Goal: Task Accomplishment & Management: Manage account settings

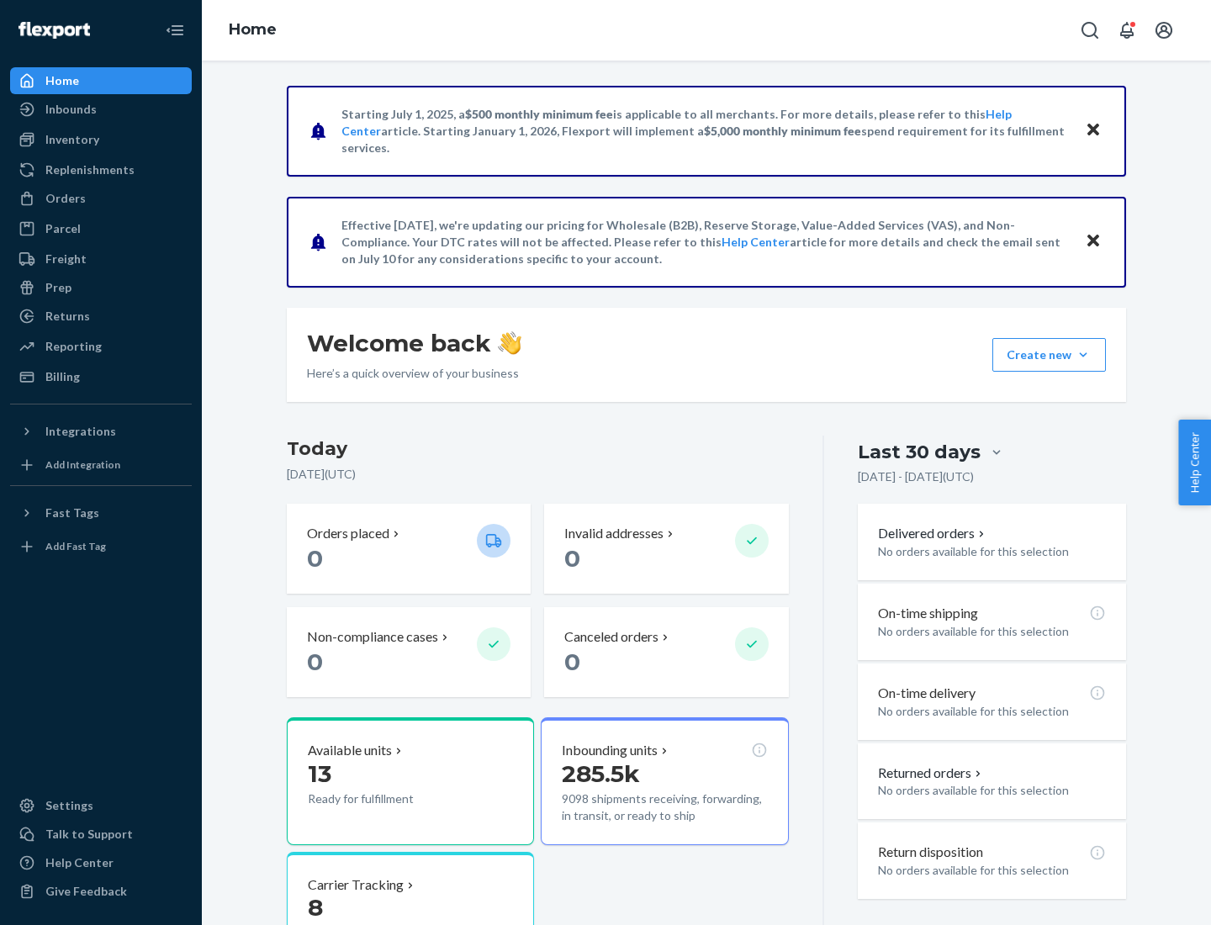
click at [1083, 355] on button "Create new Create new inbound Create new order Create new product" at bounding box center [1048, 355] width 113 height 34
click at [101, 109] on div "Inbounds" at bounding box center [101, 110] width 178 height 24
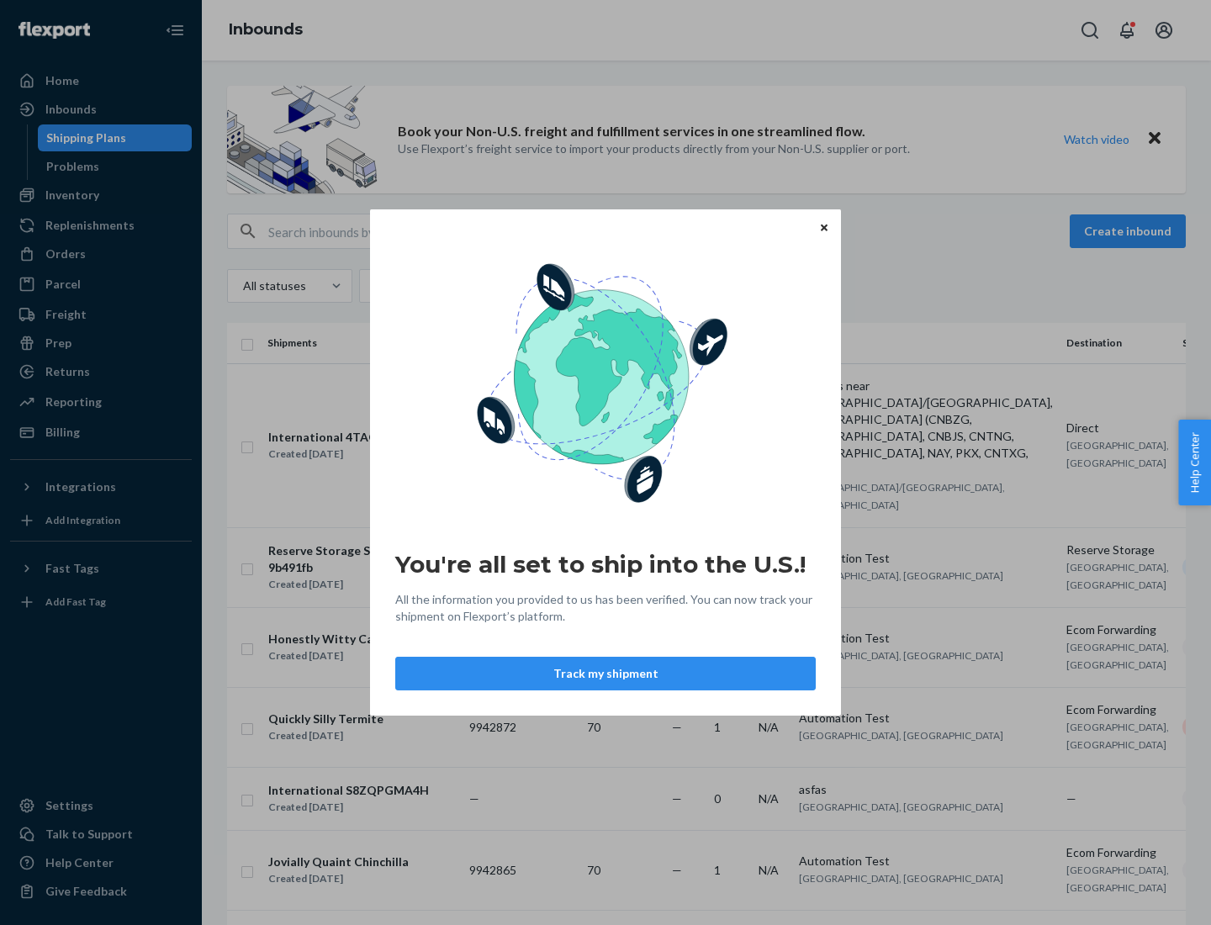
click at [605, 673] on button "Track my shipment" at bounding box center [605, 674] width 420 height 34
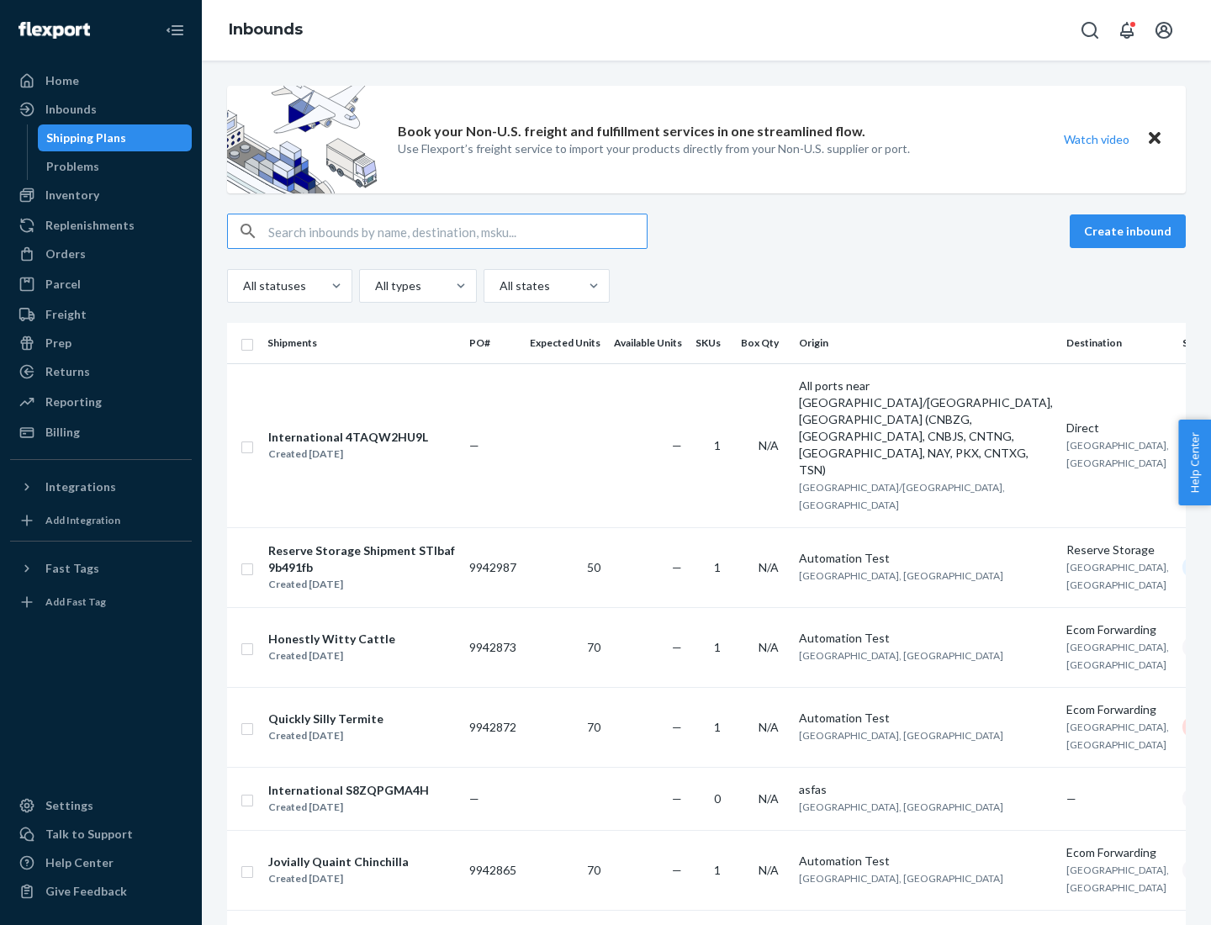
click at [1130, 231] on button "Create inbound" at bounding box center [1127, 231] width 116 height 34
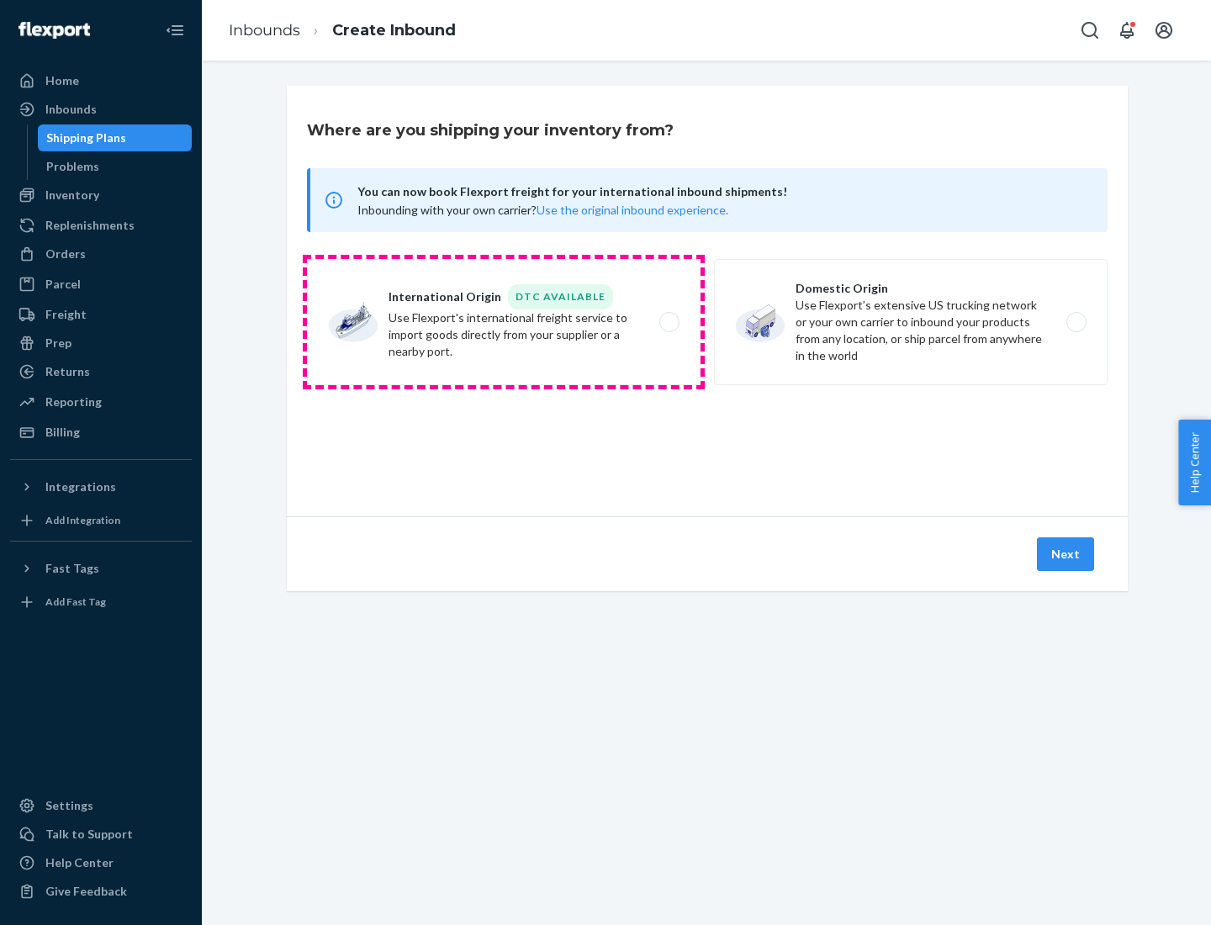
click at [504, 322] on label "International Origin DTC Available Use Flexport's international freight service…" at bounding box center [503, 322] width 393 height 126
click at [668, 322] on input "International Origin DTC Available Use Flexport's international freight service…" at bounding box center [673, 322] width 11 height 11
radio input "true"
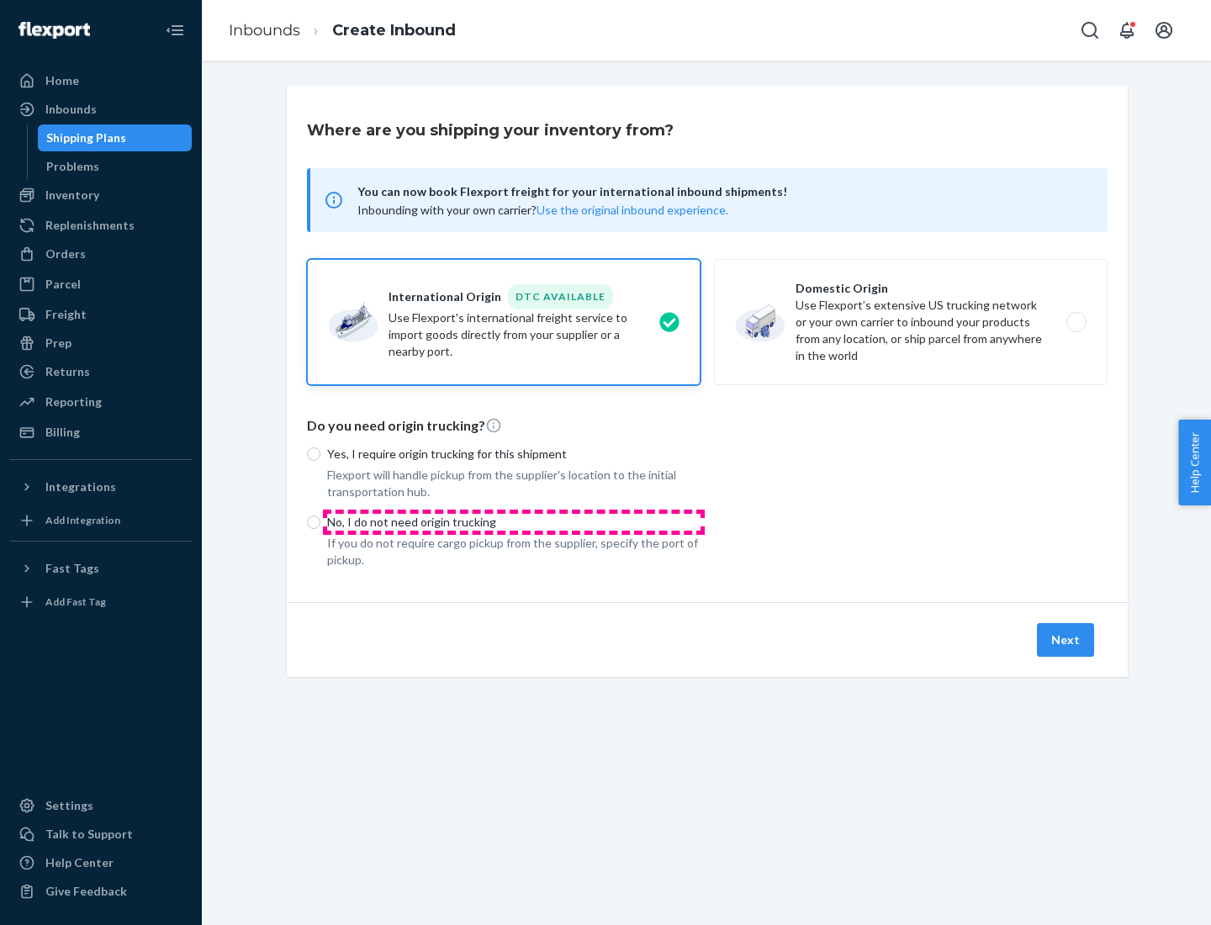
click at [514, 521] on p "No, I do not need origin trucking" at bounding box center [513, 522] width 373 height 17
click at [320, 521] on input "No, I do not need origin trucking" at bounding box center [313, 521] width 13 height 13
radio input "true"
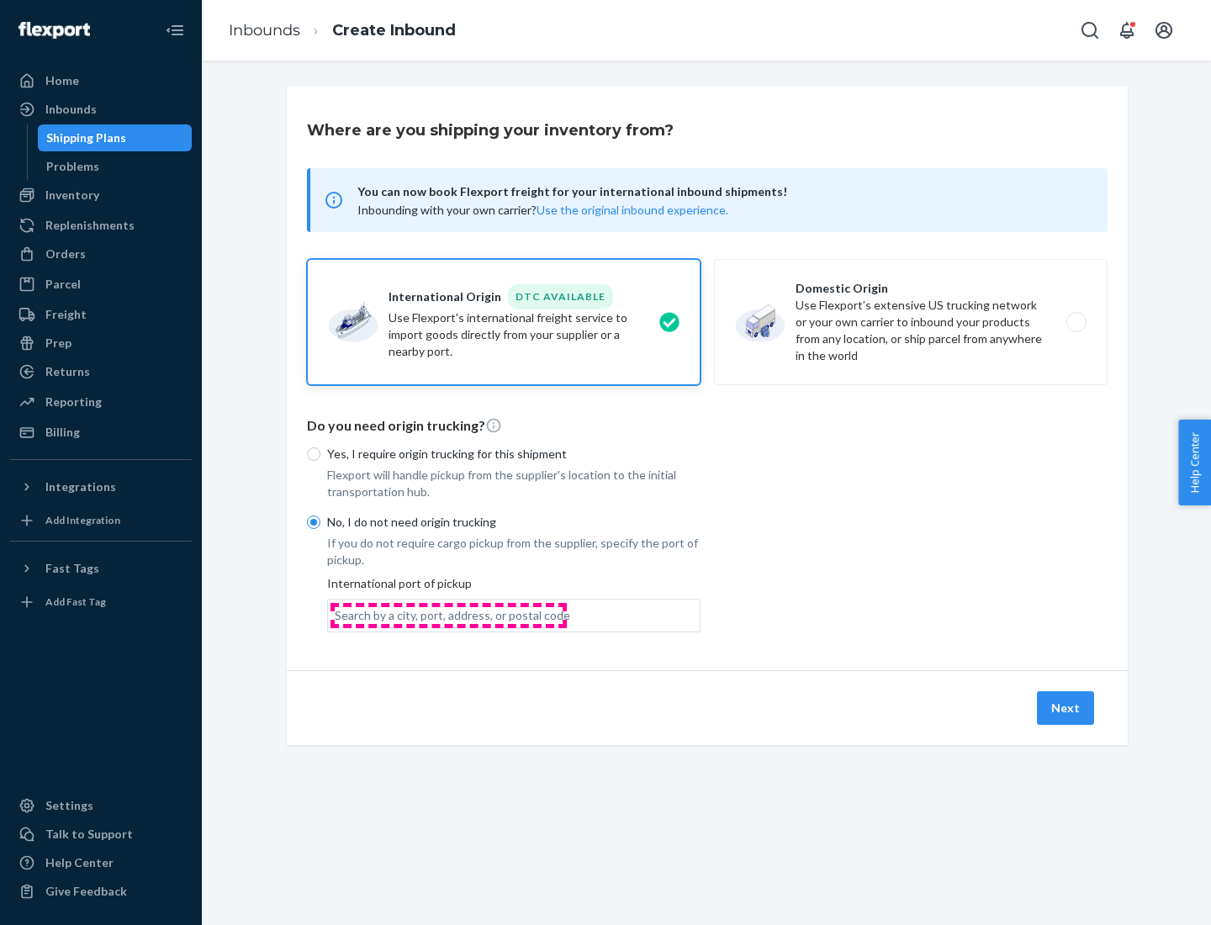
click at [448, 615] on div "Search by a city, port, address, or postal code" at bounding box center [452, 615] width 235 height 17
click at [336, 615] on input "Search by a city, port, address, or postal code" at bounding box center [336, 615] width 2 height 17
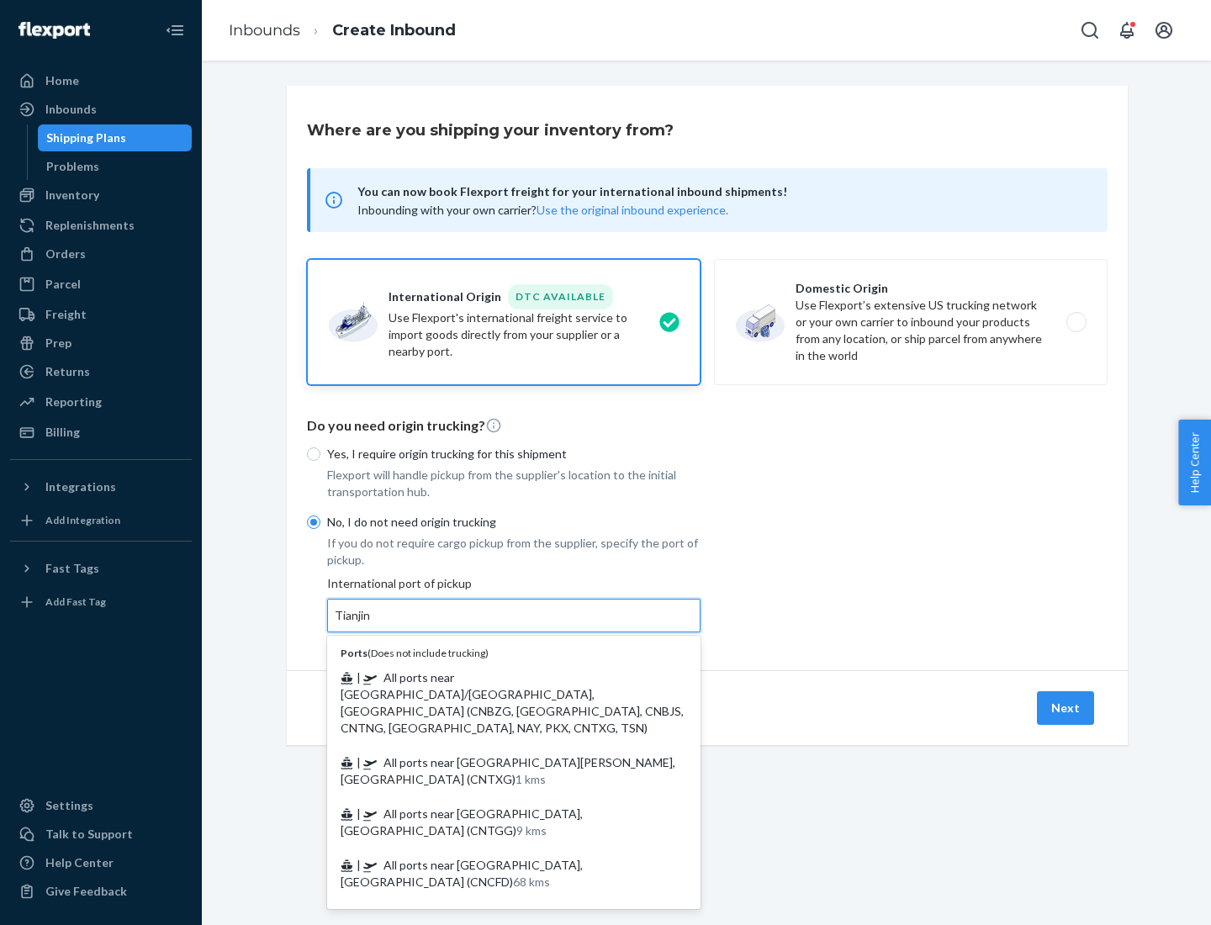
click at [497, 677] on span "| All ports near [GEOGRAPHIC_DATA]/[GEOGRAPHIC_DATA], [GEOGRAPHIC_DATA] (CNBZG,…" at bounding box center [511, 702] width 343 height 65
click at [372, 624] on input "Tianjin" at bounding box center [353, 615] width 37 height 17
type input "All ports near [GEOGRAPHIC_DATA]/[GEOGRAPHIC_DATA], [GEOGRAPHIC_DATA] (CNBZG, […"
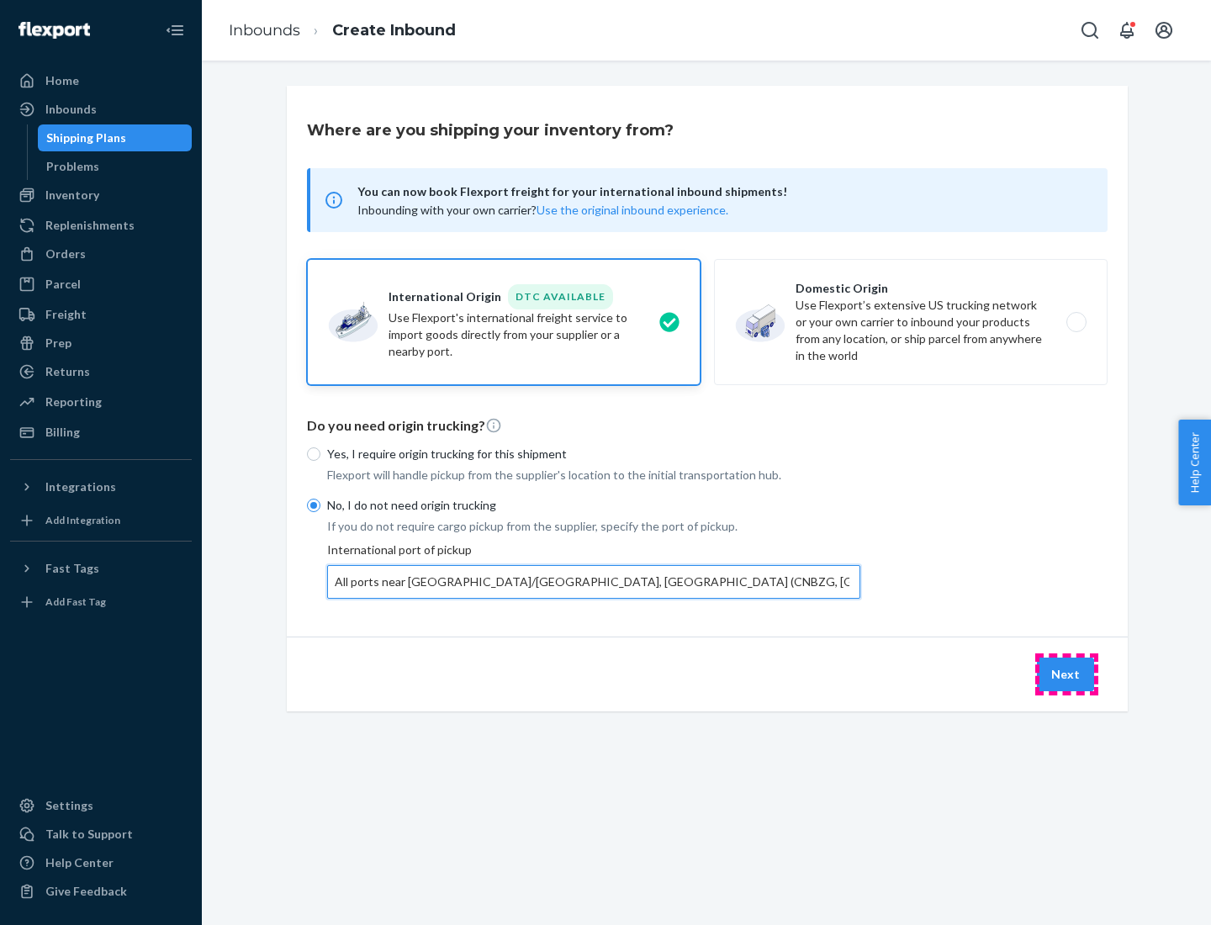
click at [1066, 673] on button "Next" at bounding box center [1065, 674] width 57 height 34
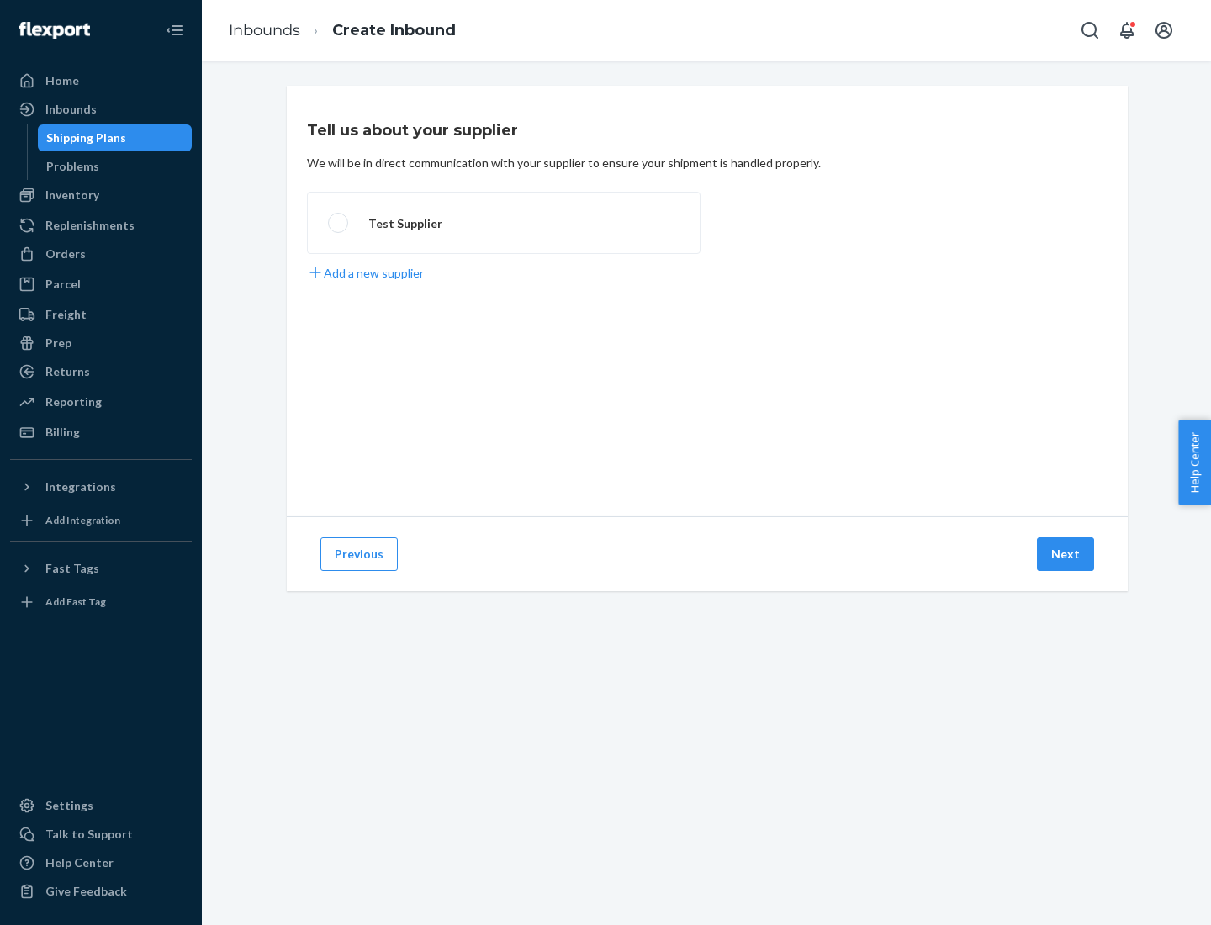
click at [504, 223] on label "Test Supplier" at bounding box center [503, 223] width 393 height 62
click at [339, 223] on input "Test Supplier" at bounding box center [333, 223] width 11 height 11
radio input "true"
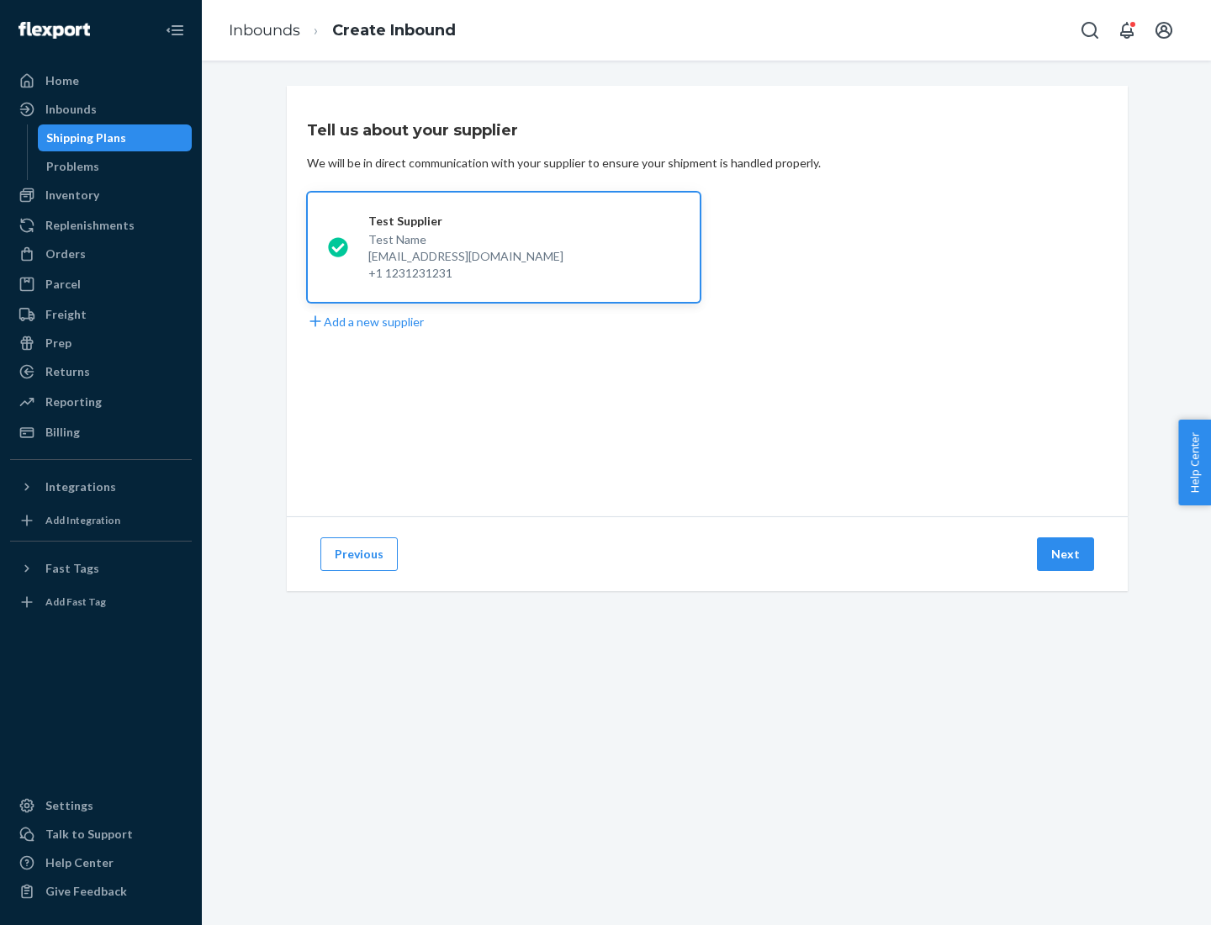
click at [1066, 554] on button "Next" at bounding box center [1065, 554] width 57 height 34
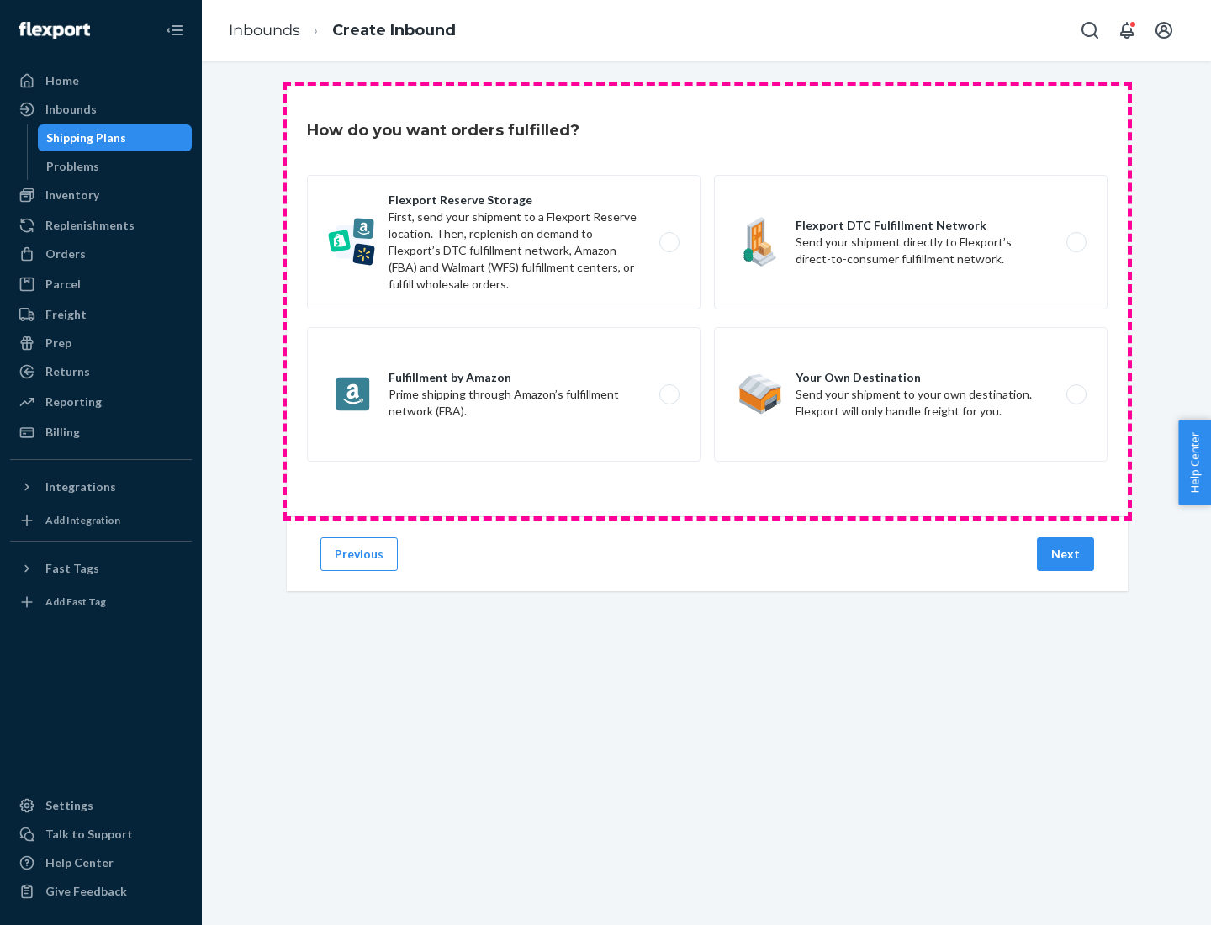
click at [707, 301] on div "Flexport Reserve Storage First, send your shipment to a Flexport Reserve locati…" at bounding box center [707, 320] width 800 height 291
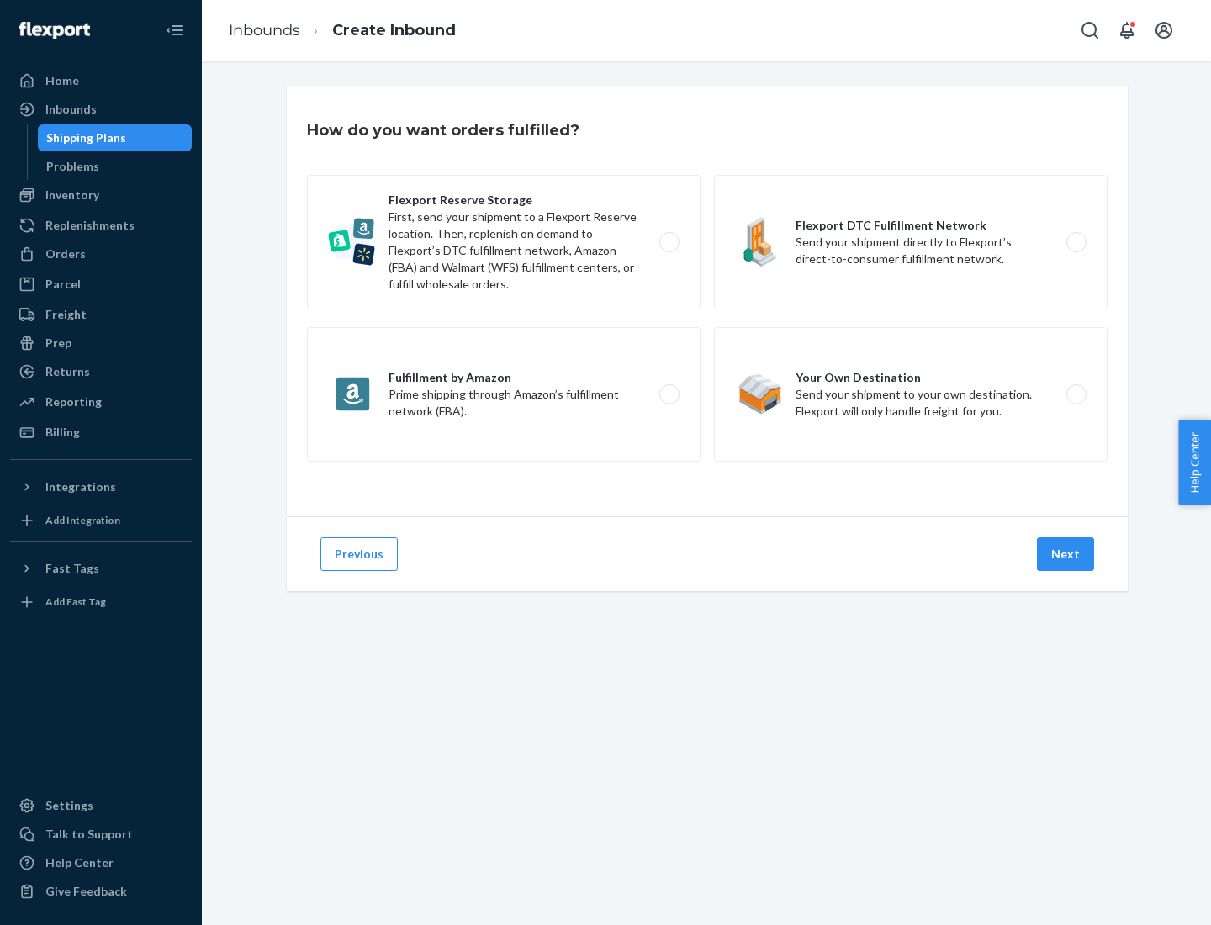
click at [910, 242] on label "Flexport DTC Fulfillment Network Send your shipment directly to Flexport’s dire…" at bounding box center [910, 242] width 393 height 135
click at [1075, 242] on input "Flexport DTC Fulfillment Network Send your shipment directly to Flexport’s dire…" at bounding box center [1080, 242] width 11 height 11
radio input "true"
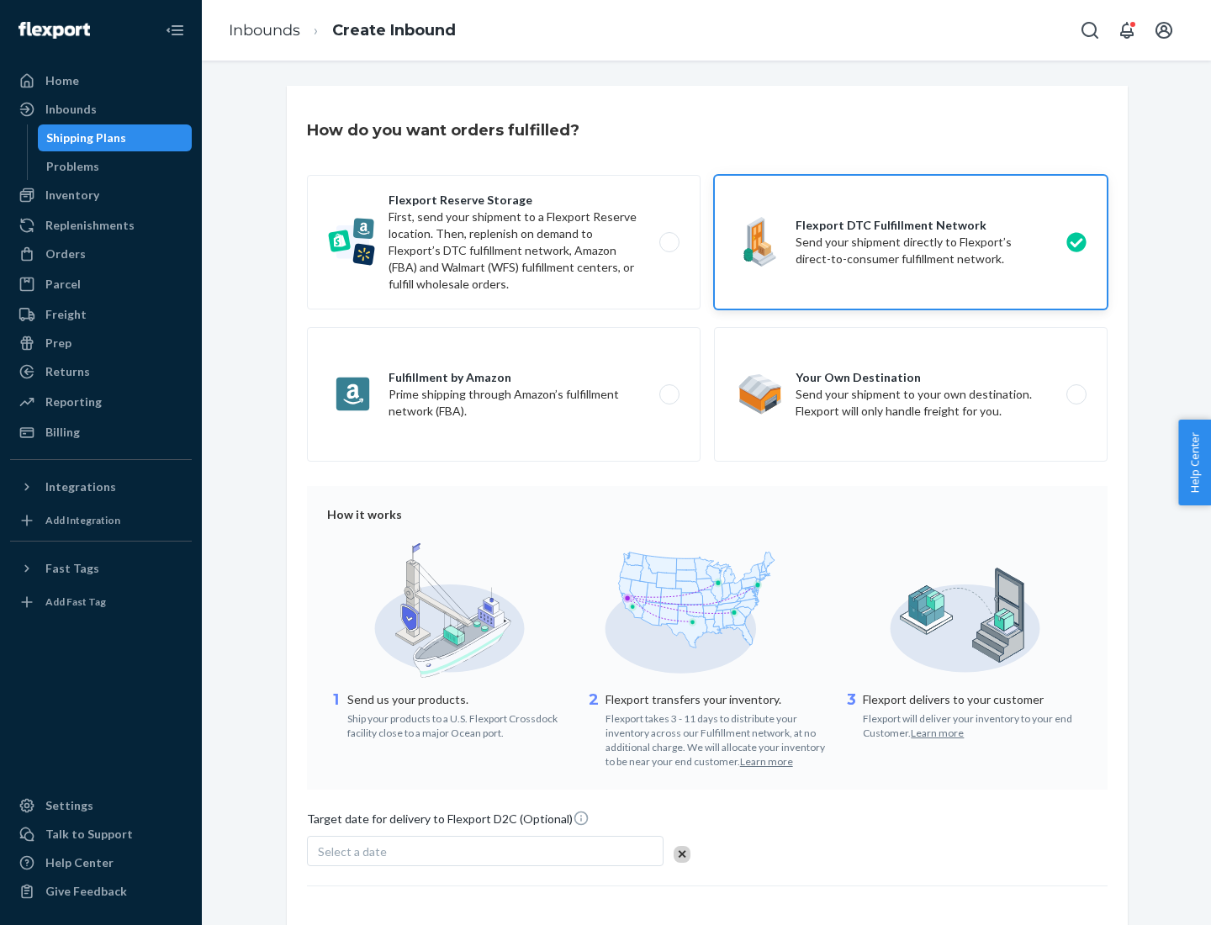
scroll to position [124, 0]
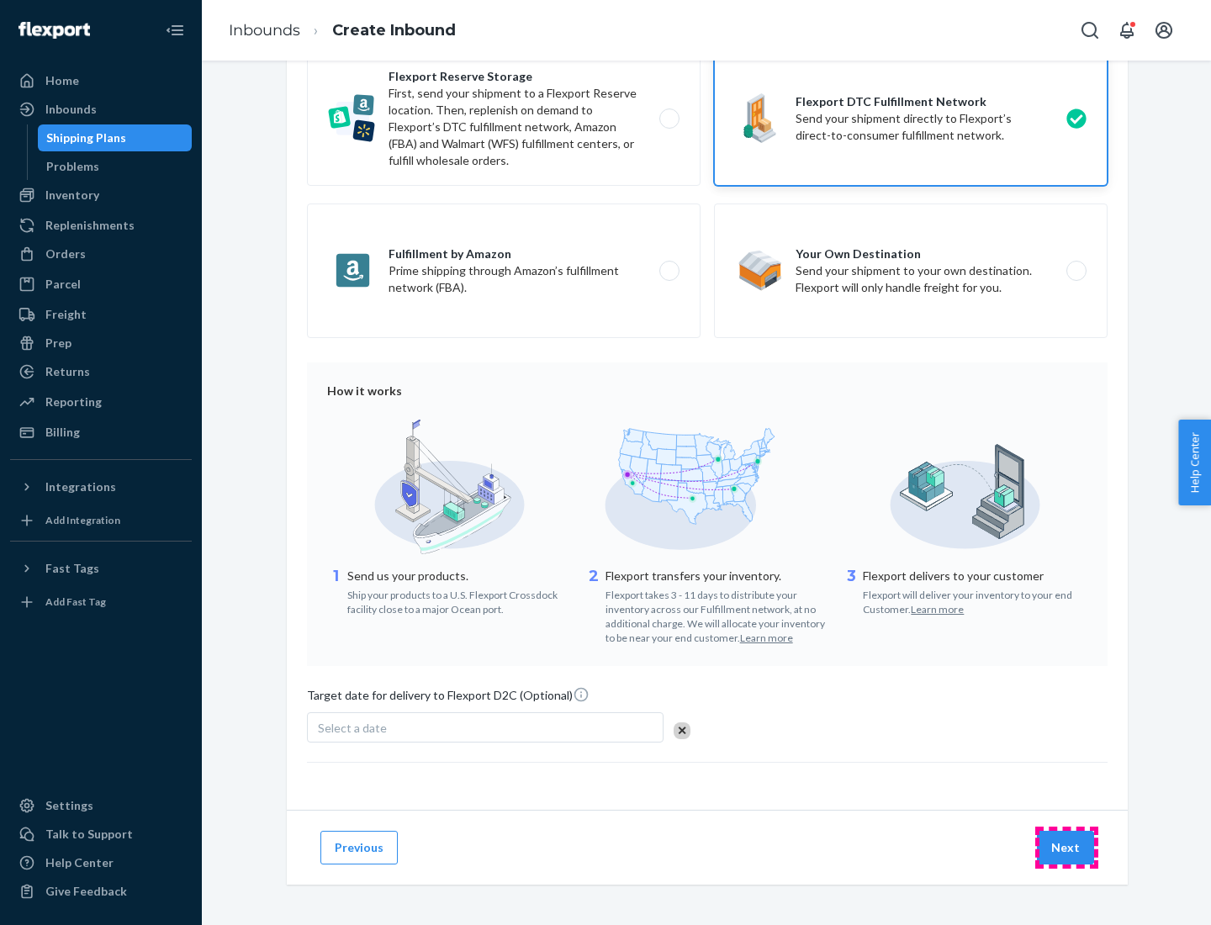
click at [1066, 847] on button "Next" at bounding box center [1065, 848] width 57 height 34
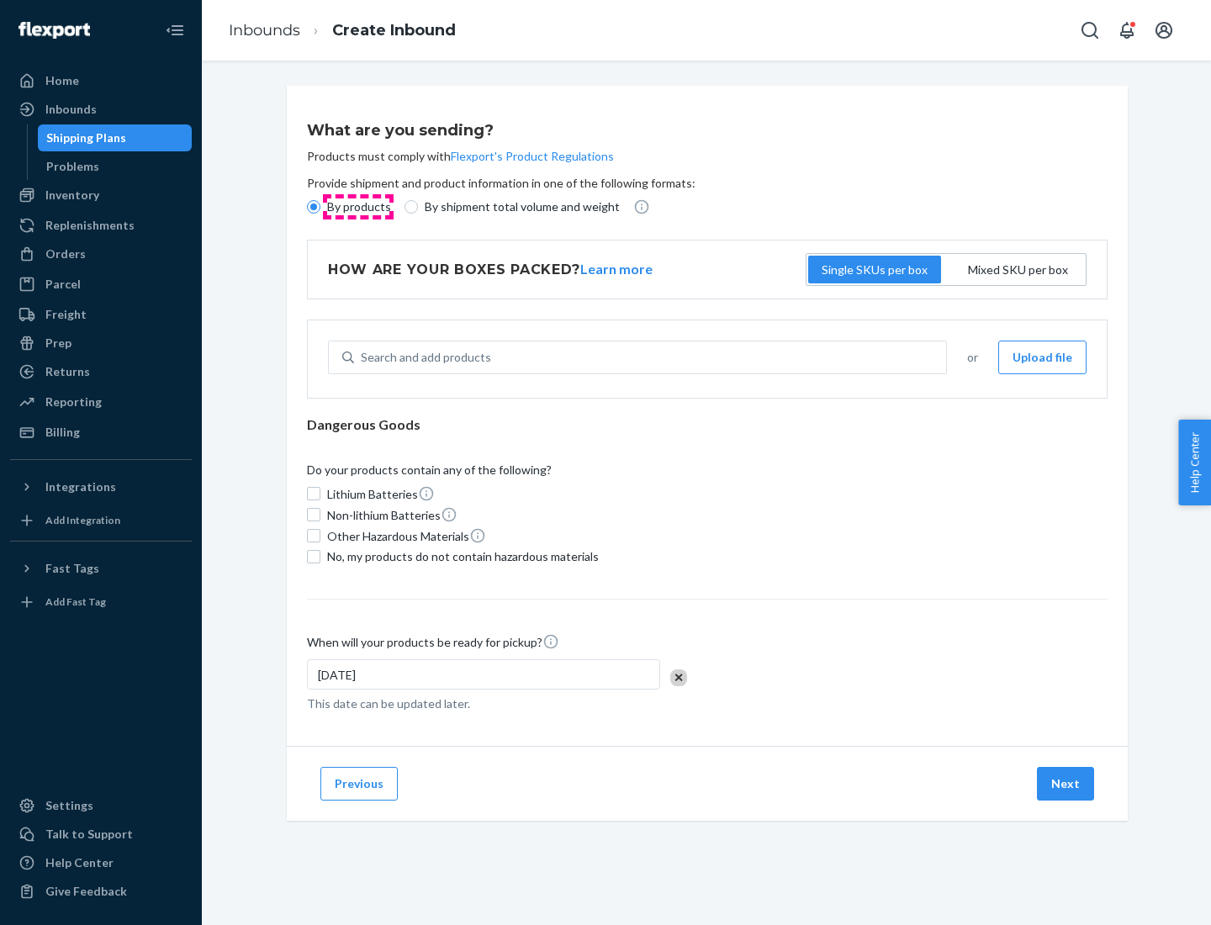
click at [357, 207] on p "By products" at bounding box center [359, 206] width 64 height 17
click at [320, 207] on input "By products" at bounding box center [313, 206] width 13 height 13
click at [423, 357] on div "Search and add products" at bounding box center [426, 357] width 130 height 17
click at [362, 357] on input "Search and add products" at bounding box center [362, 357] width 2 height 17
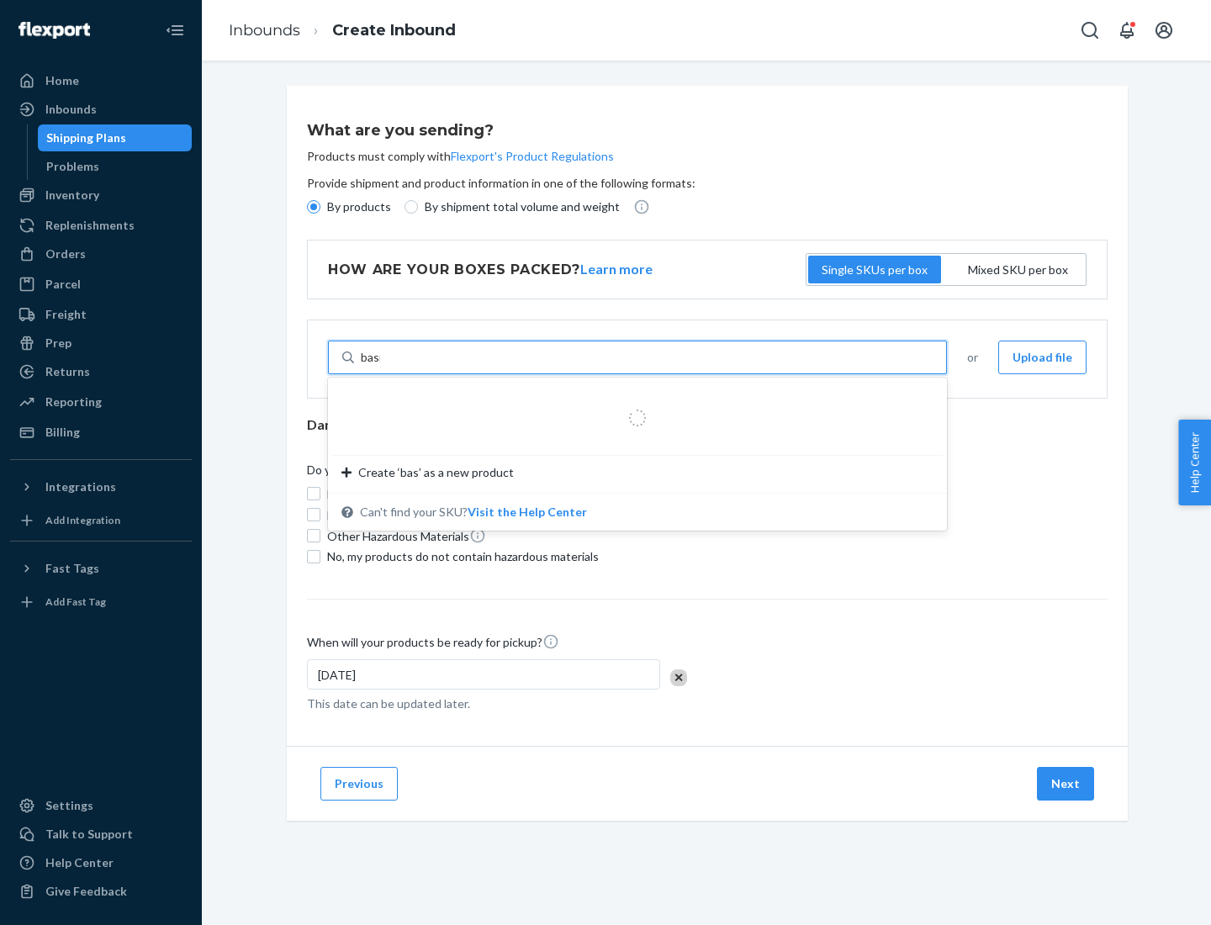
type input "basic"
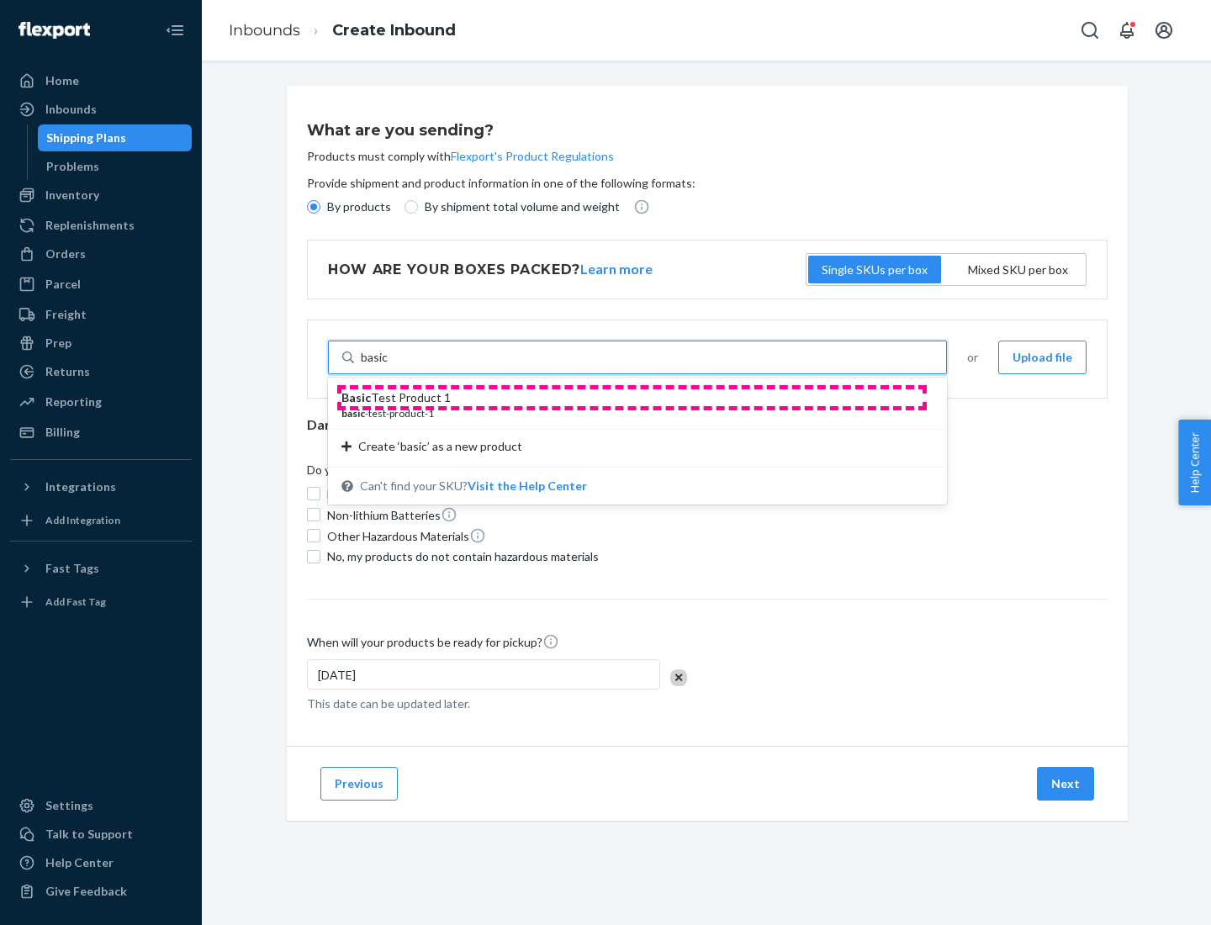
click at [631, 398] on div "Basic Test Product 1" at bounding box center [630, 397] width 578 height 17
click at [388, 366] on input "basic" at bounding box center [375, 357] width 28 height 17
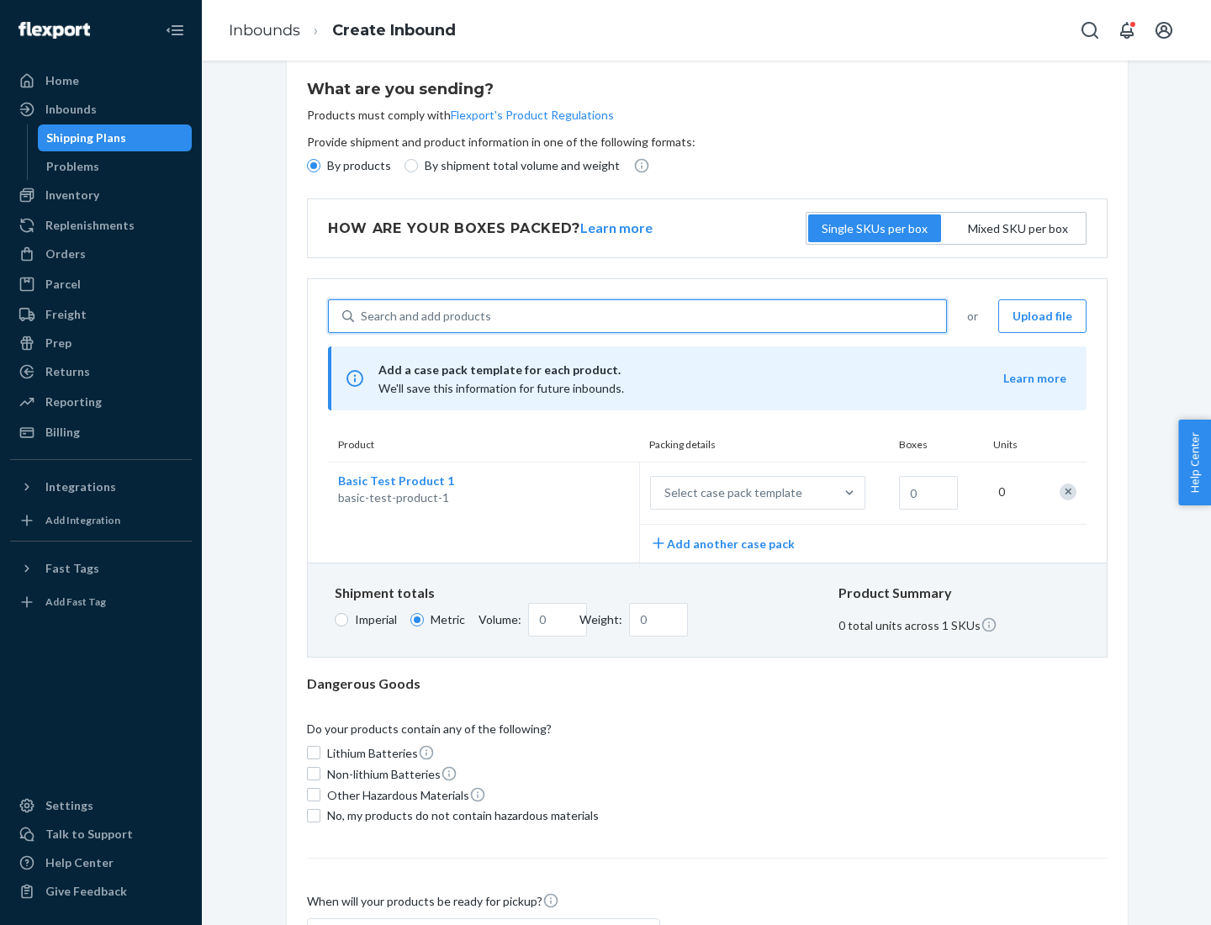
click at [730, 493] on div "Select case pack template" at bounding box center [733, 492] width 138 height 17
click at [581, 493] on input "Select case pack template" at bounding box center [581, 493] width 0 height 0
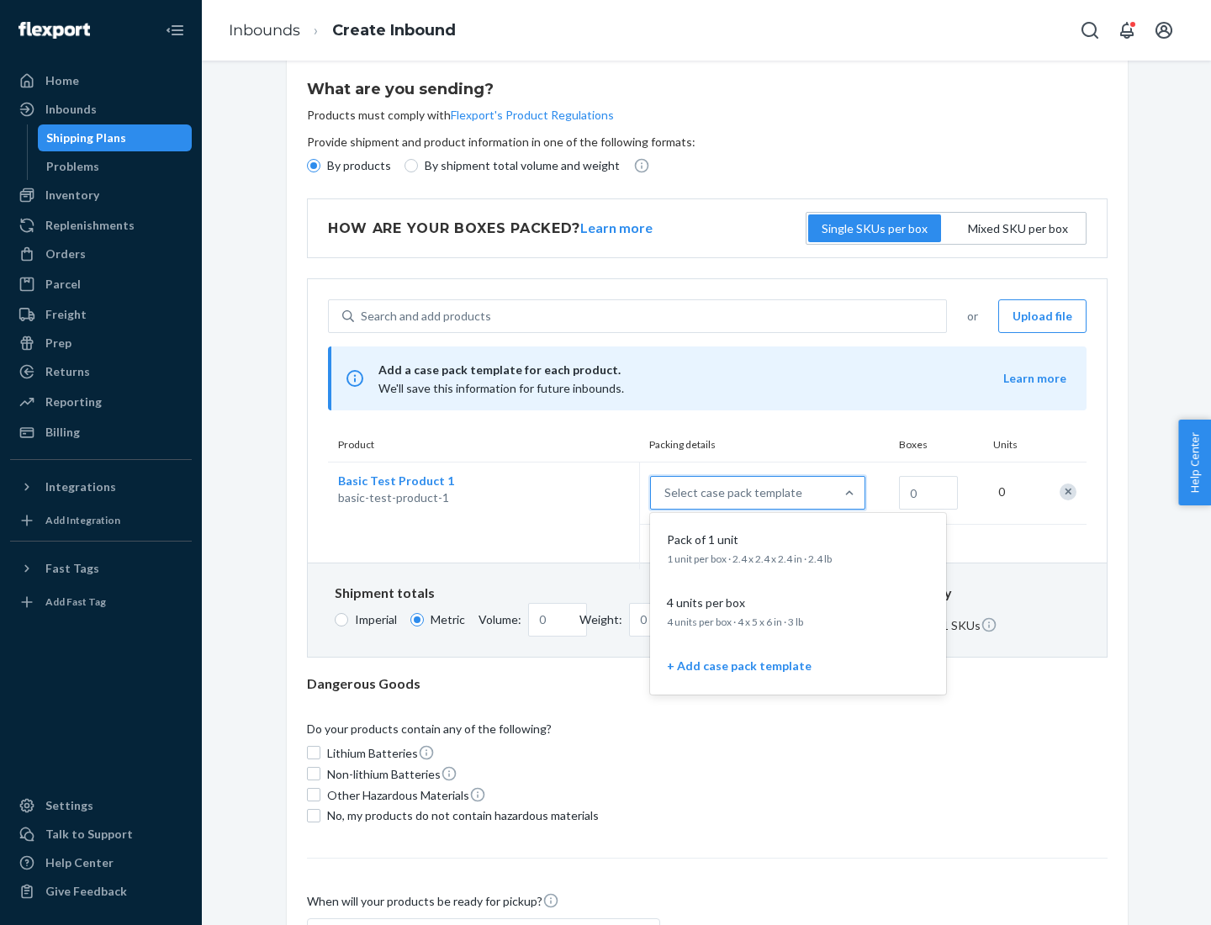
scroll to position [97, 0]
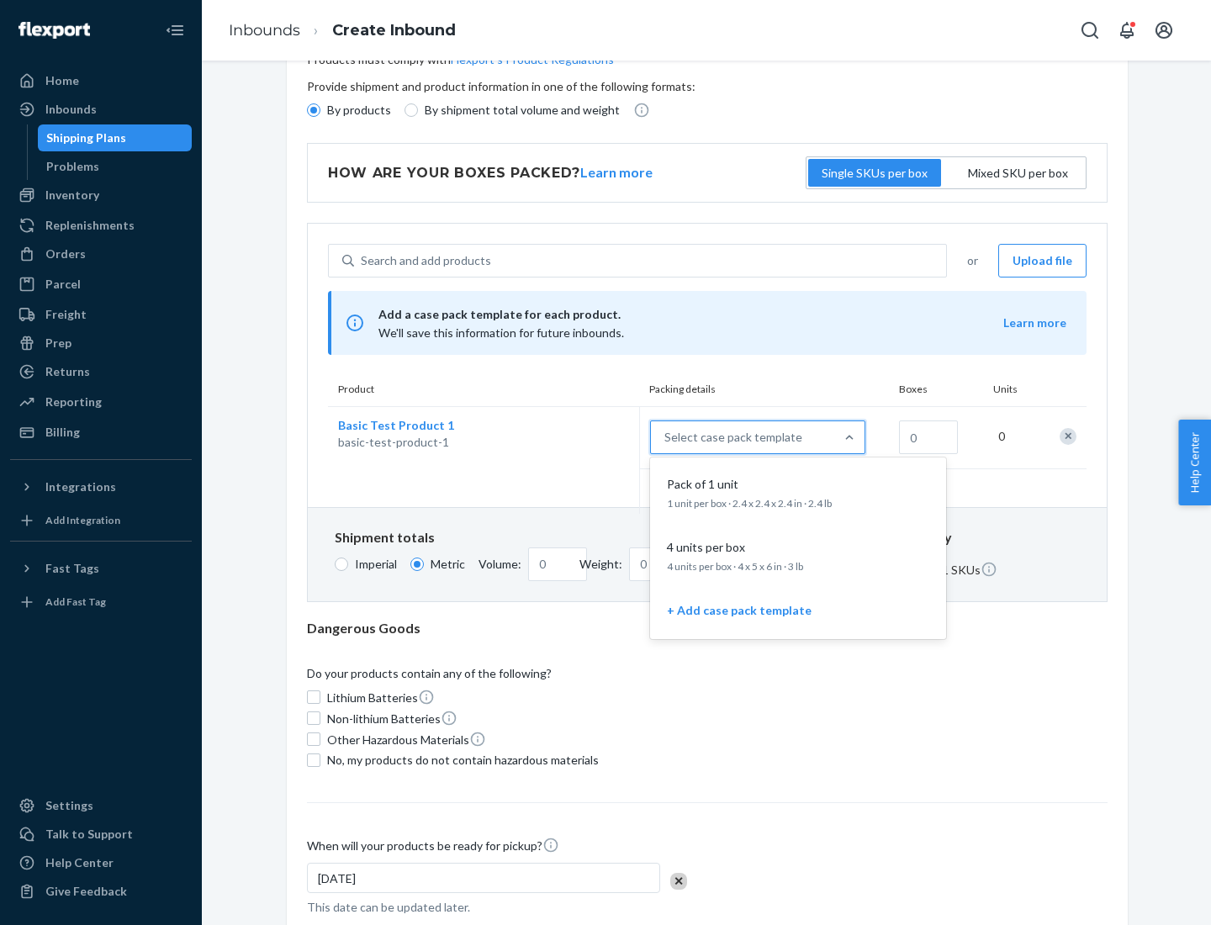
click at [798, 492] on div "Pack of 1 unit" at bounding box center [794, 484] width 269 height 17
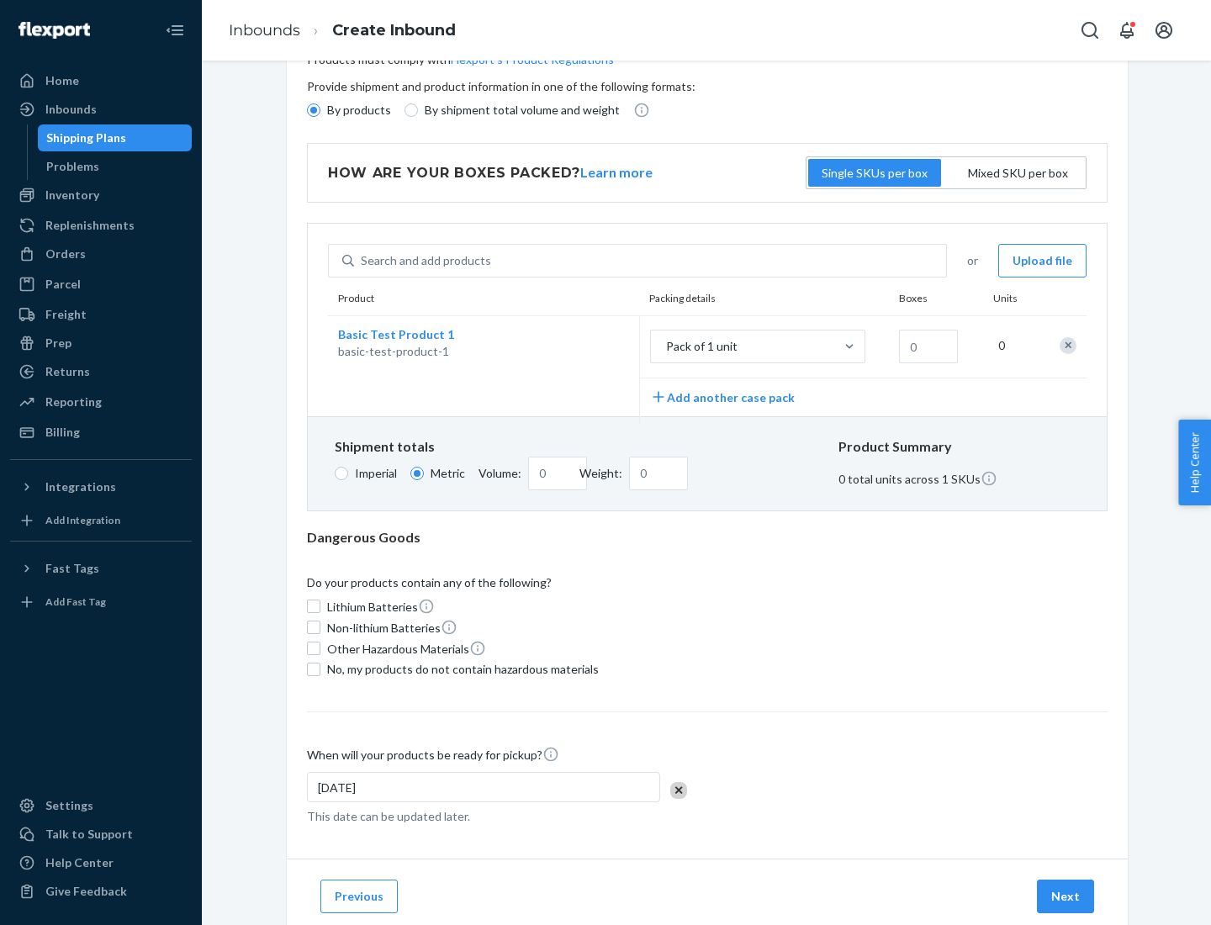
scroll to position [0, 0]
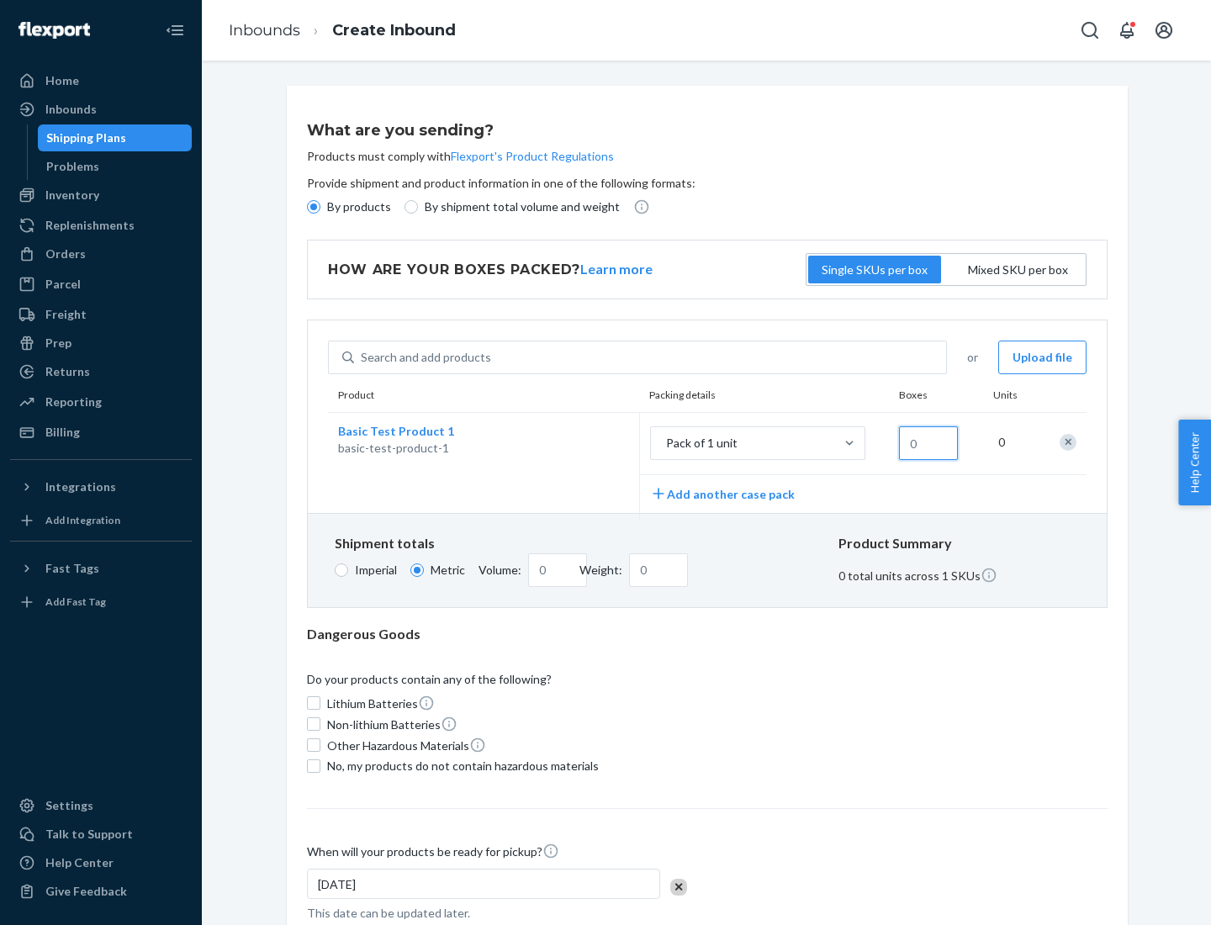
type input "1.09"
type input "1"
type input "10.89"
type input "10"
type input "0.02"
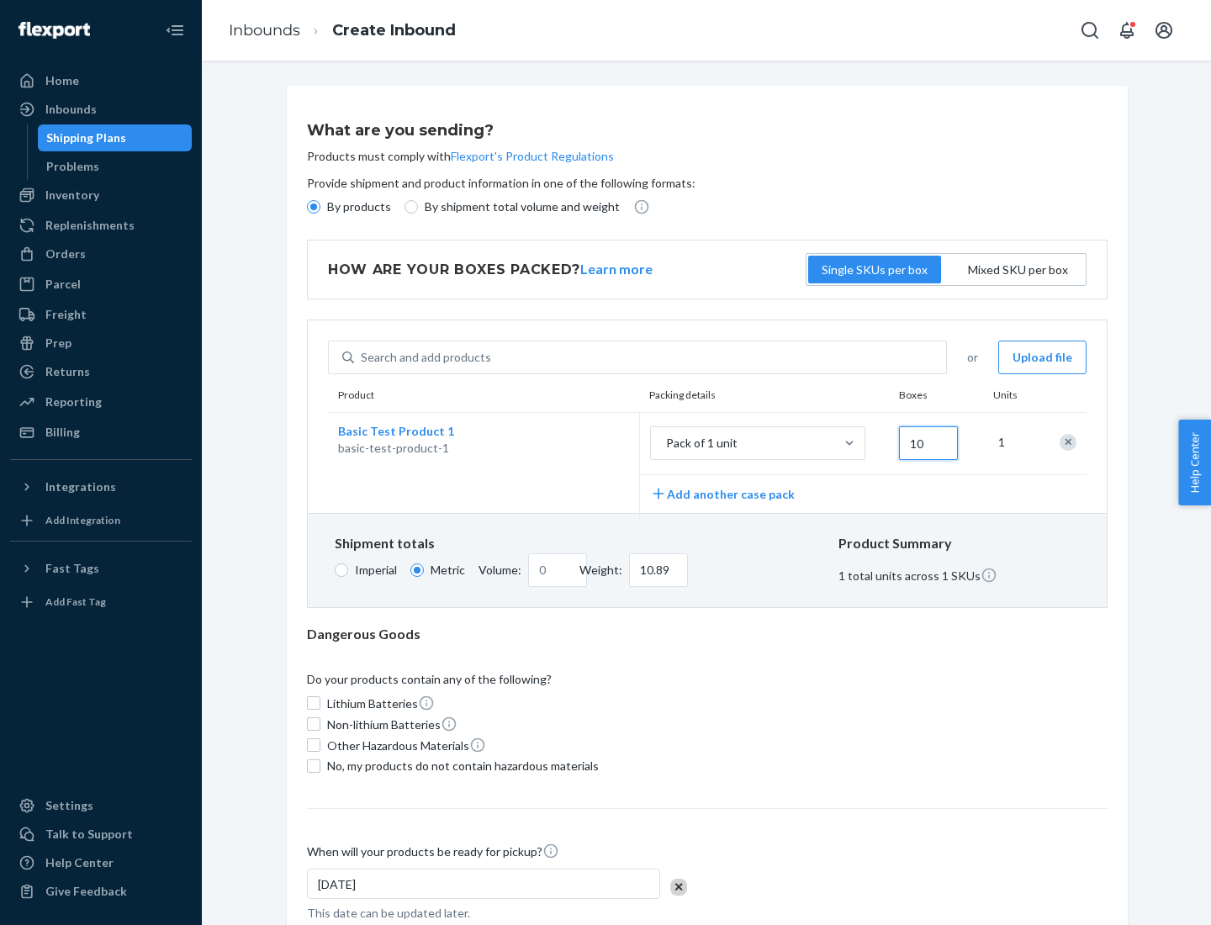
type input "108.86"
type input "100"
type input "0.23"
type input "1088.62"
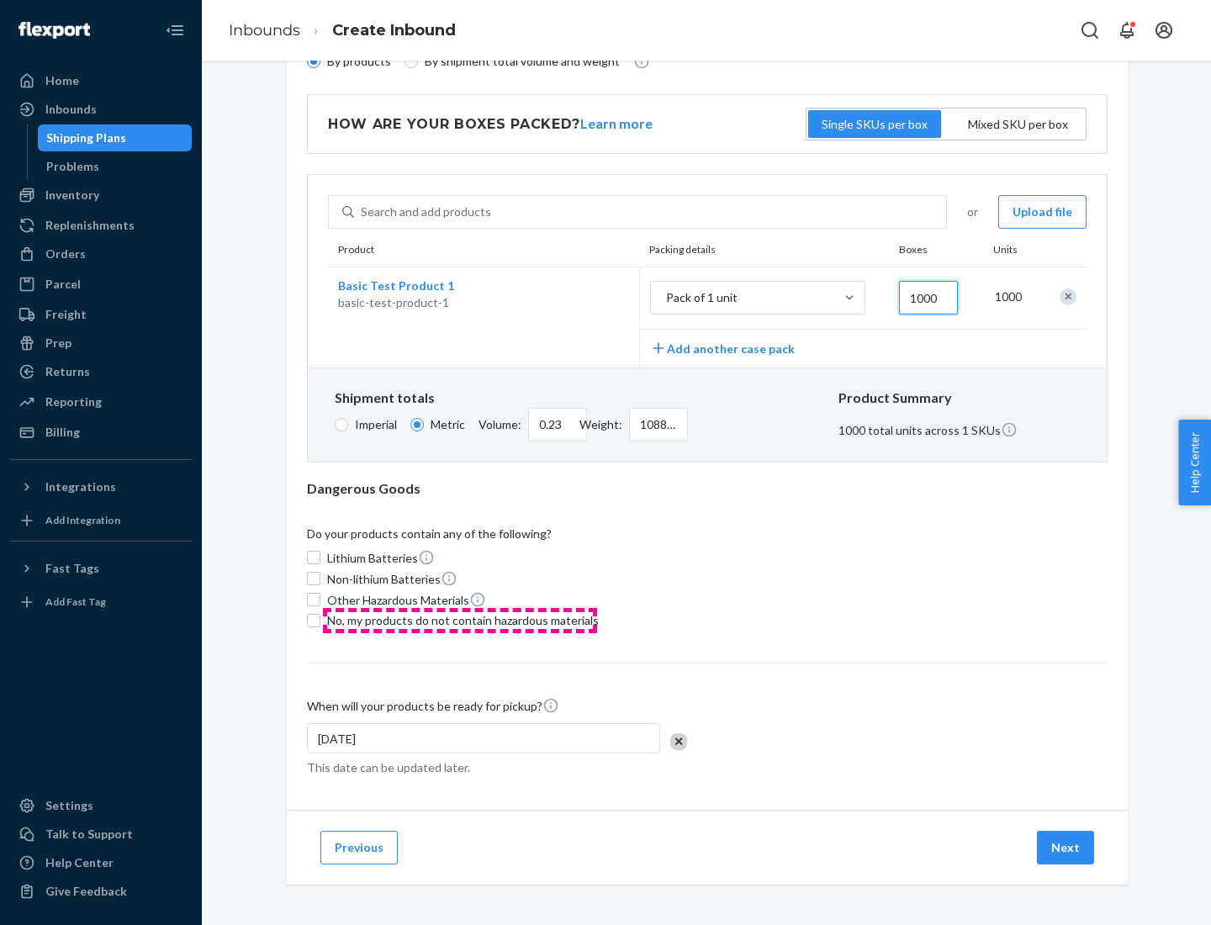
type input "1000"
click at [460, 620] on span "No, my products do not contain hazardous materials" at bounding box center [463, 620] width 272 height 17
click at [320, 620] on input "No, my products do not contain hazardous materials" at bounding box center [313, 620] width 13 height 13
checkbox input "true"
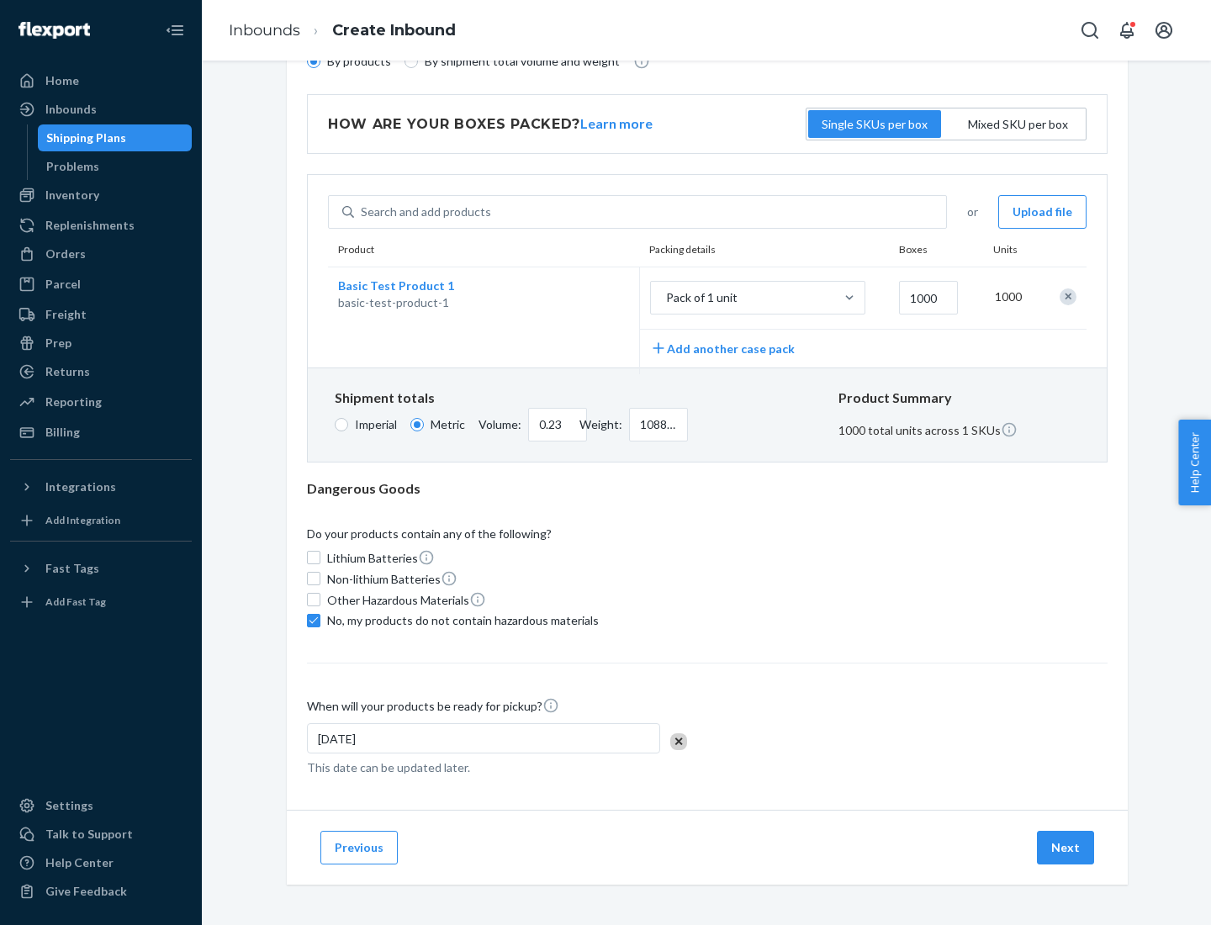
click at [1066, 847] on button "Next" at bounding box center [1065, 848] width 57 height 34
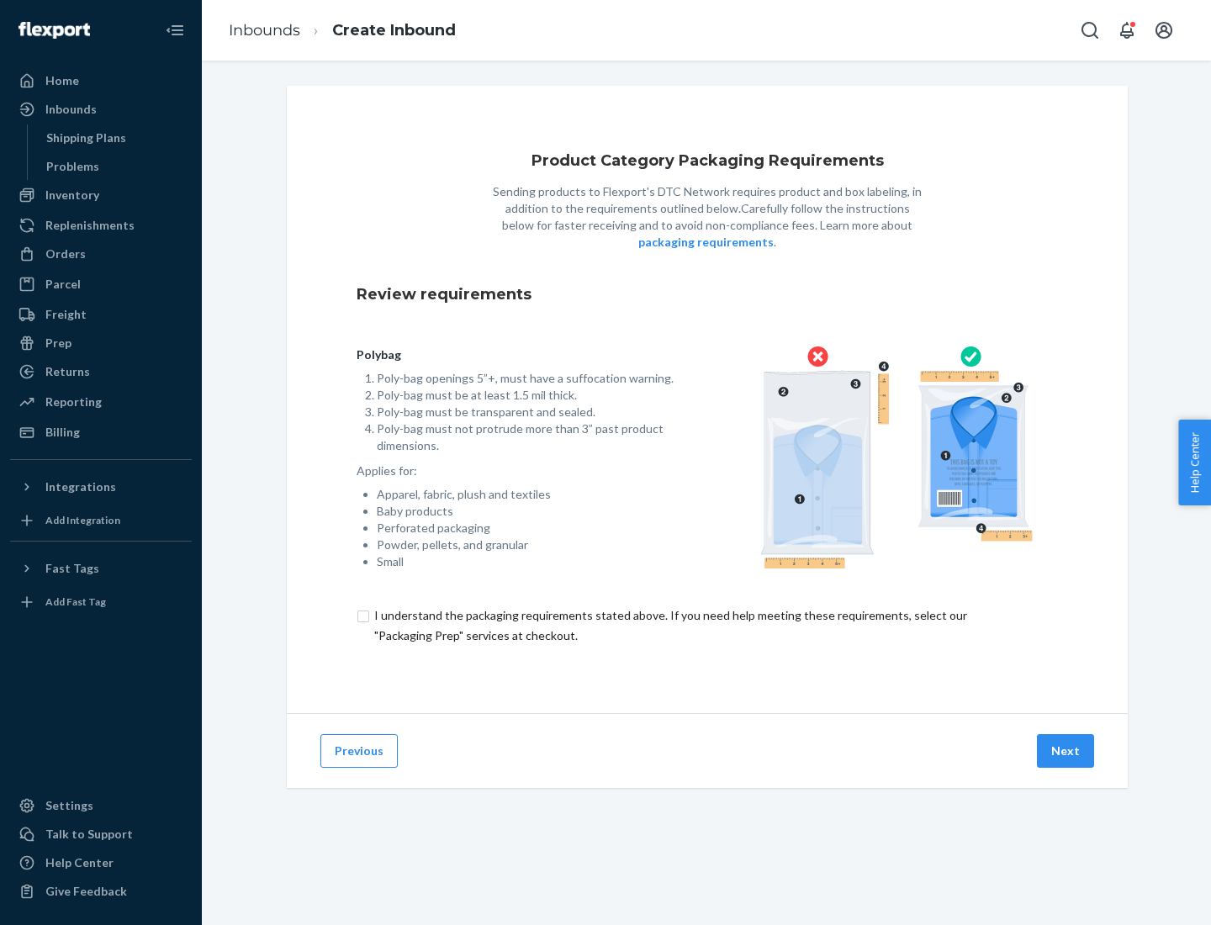
click at [707, 625] on input "checkbox" at bounding box center [706, 625] width 701 height 40
checkbox input "true"
click at [1066, 750] on button "Next" at bounding box center [1065, 751] width 57 height 34
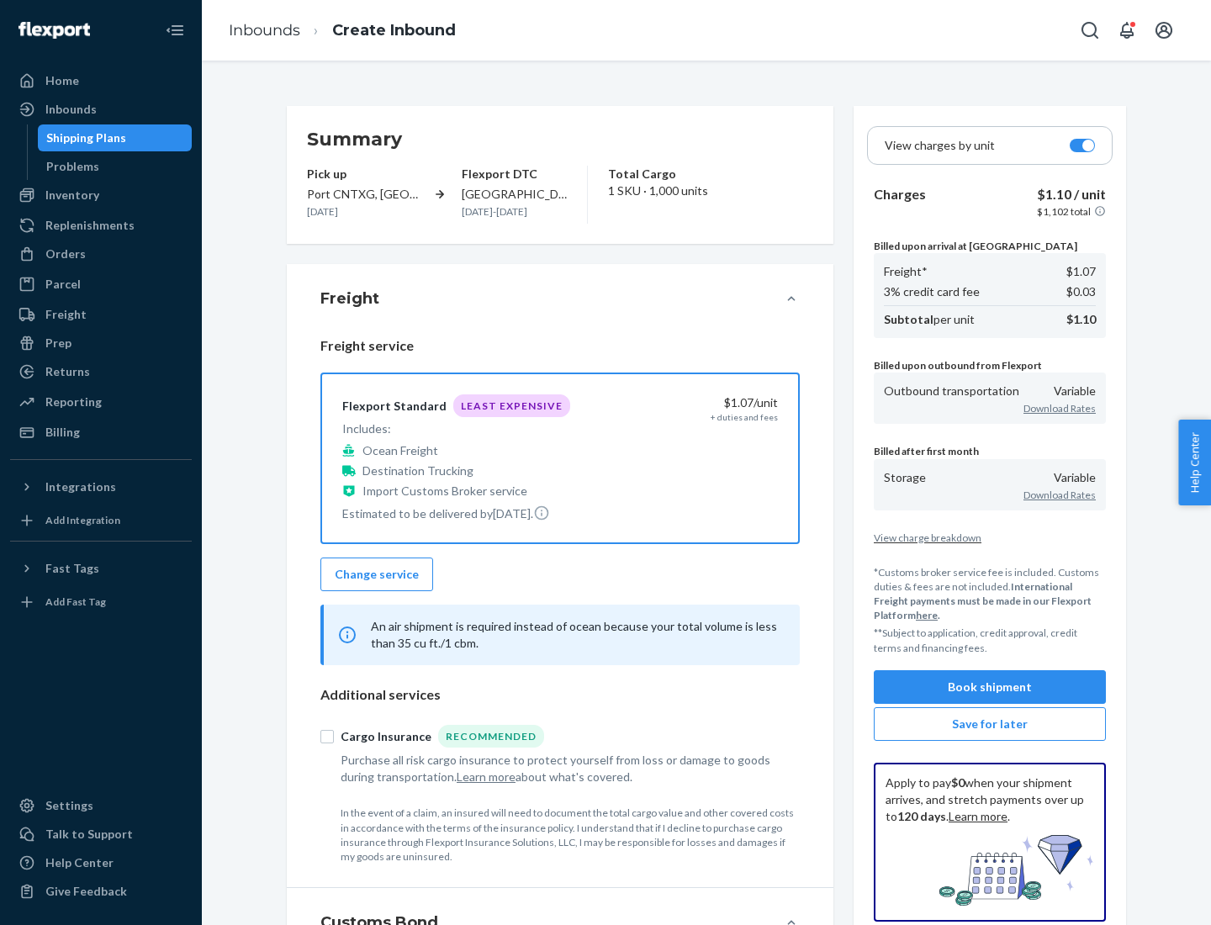
scroll to position [194, 0]
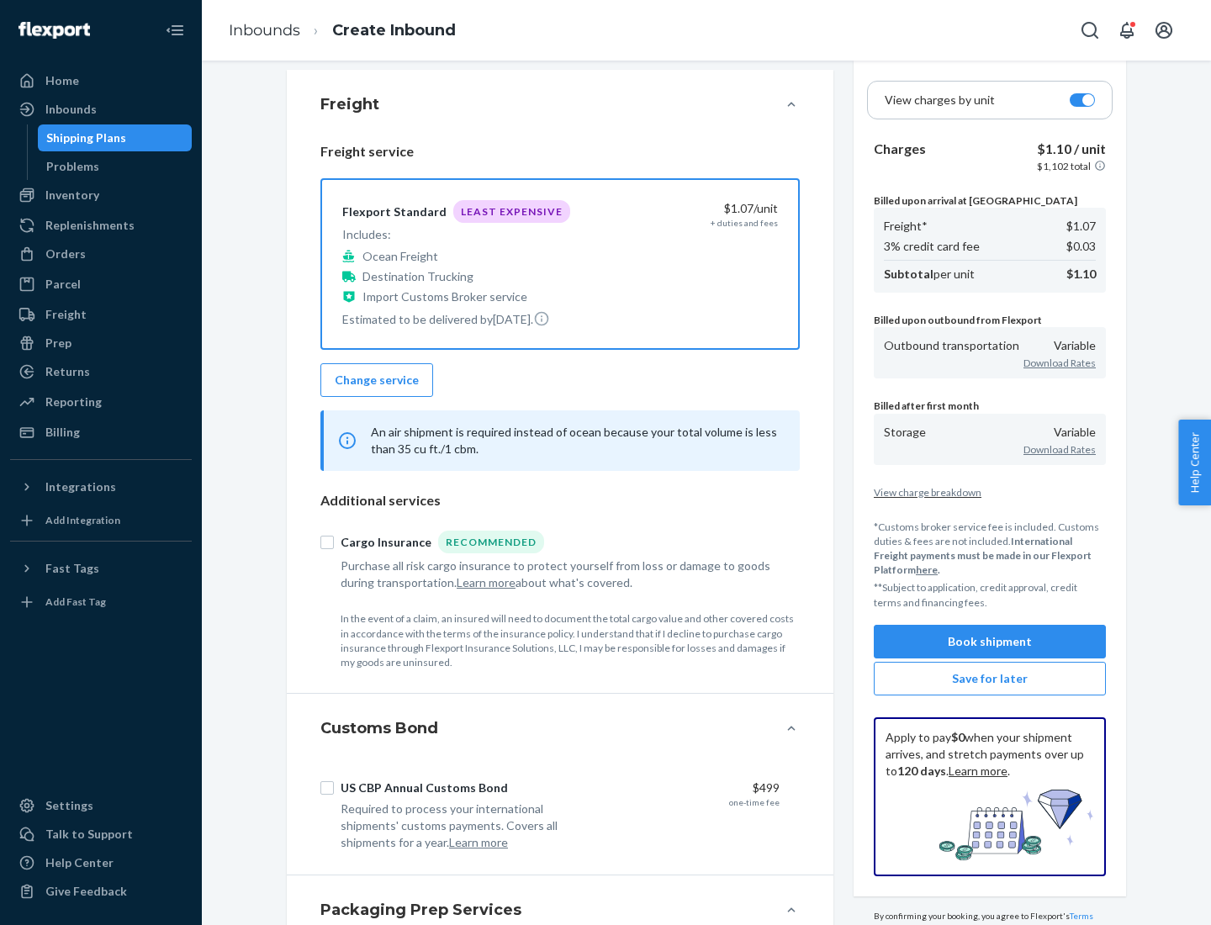
click at [989, 641] on button "Book shipment" at bounding box center [989, 642] width 232 height 34
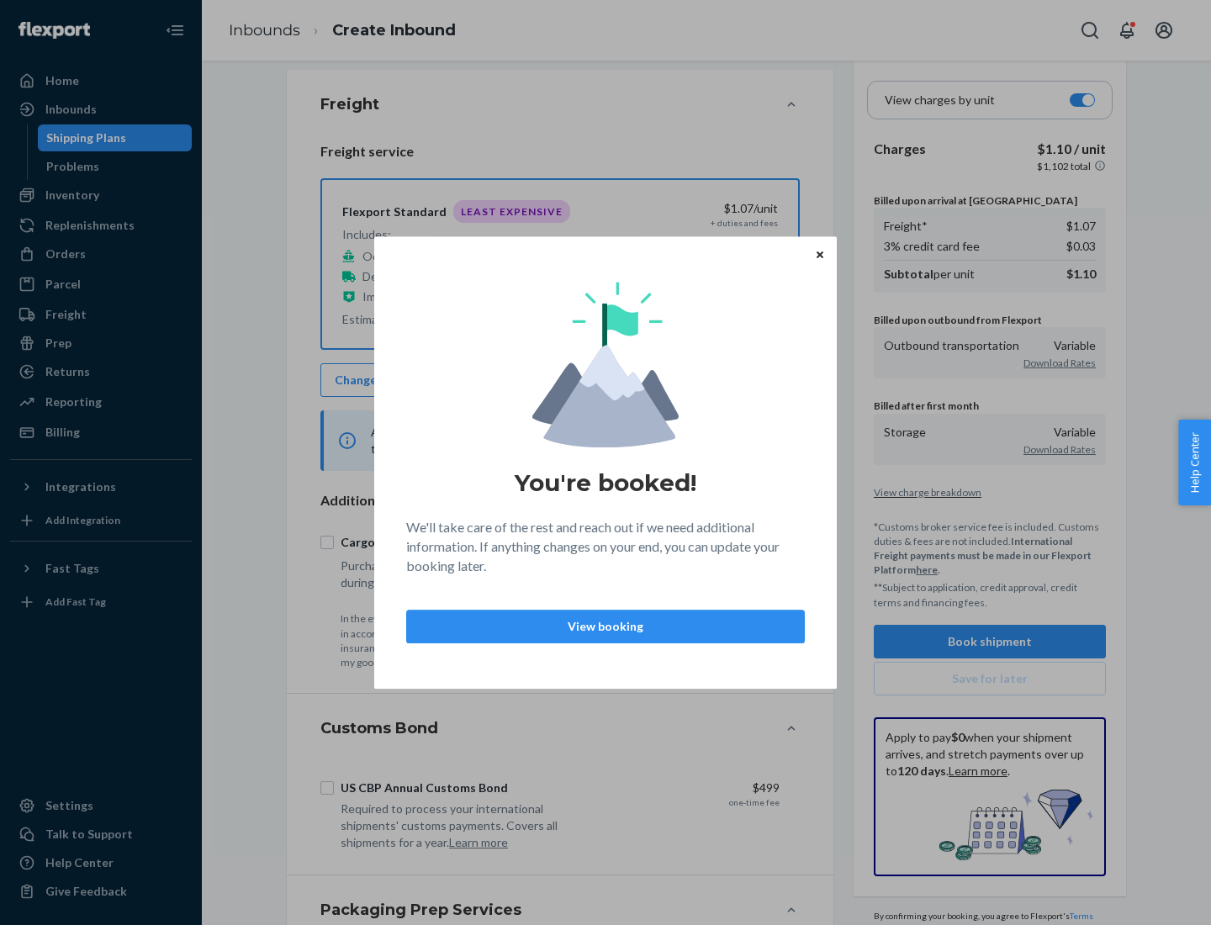
click at [605, 625] on p "View booking" at bounding box center [605, 626] width 370 height 17
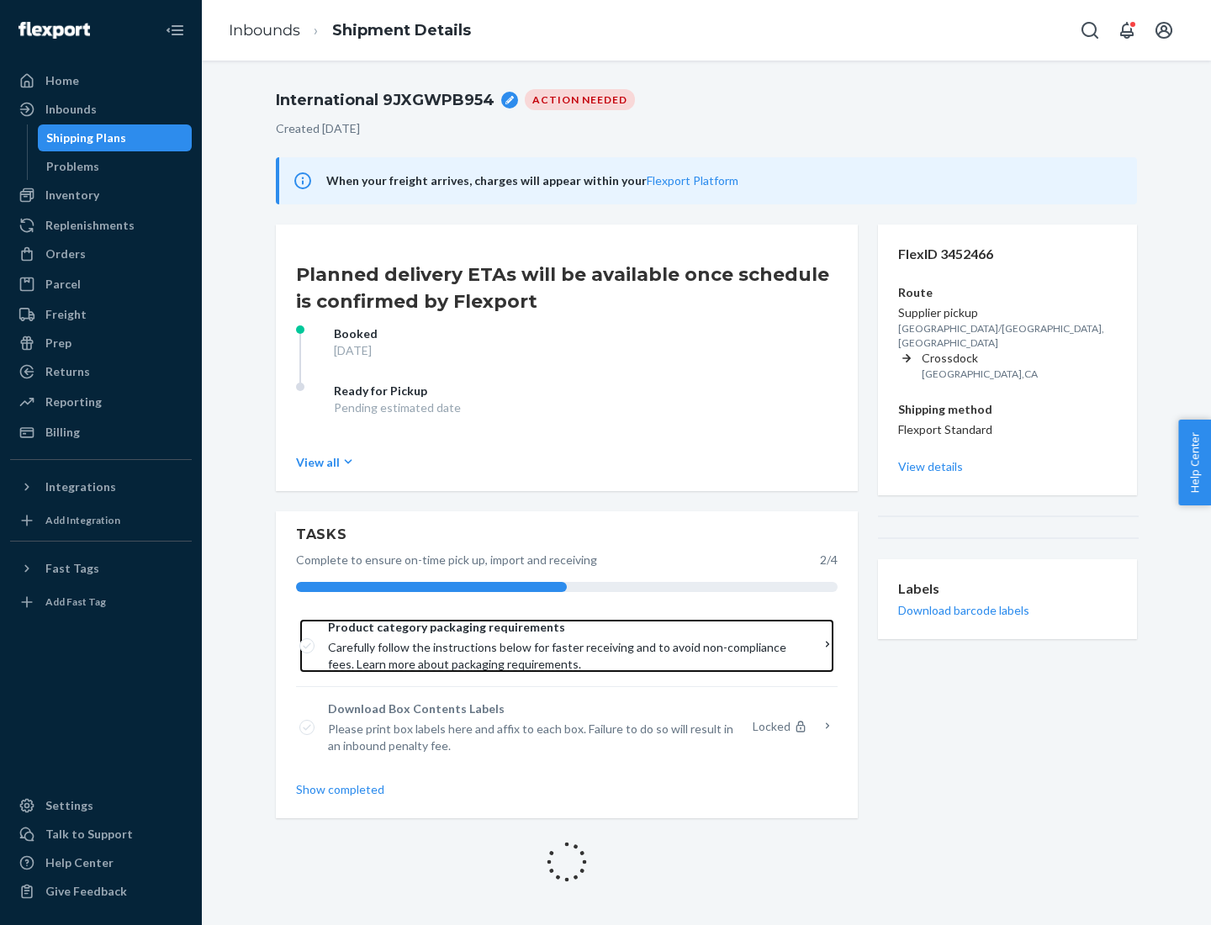
click at [561, 627] on span "Product category packaging requirements" at bounding box center [561, 627] width 466 height 17
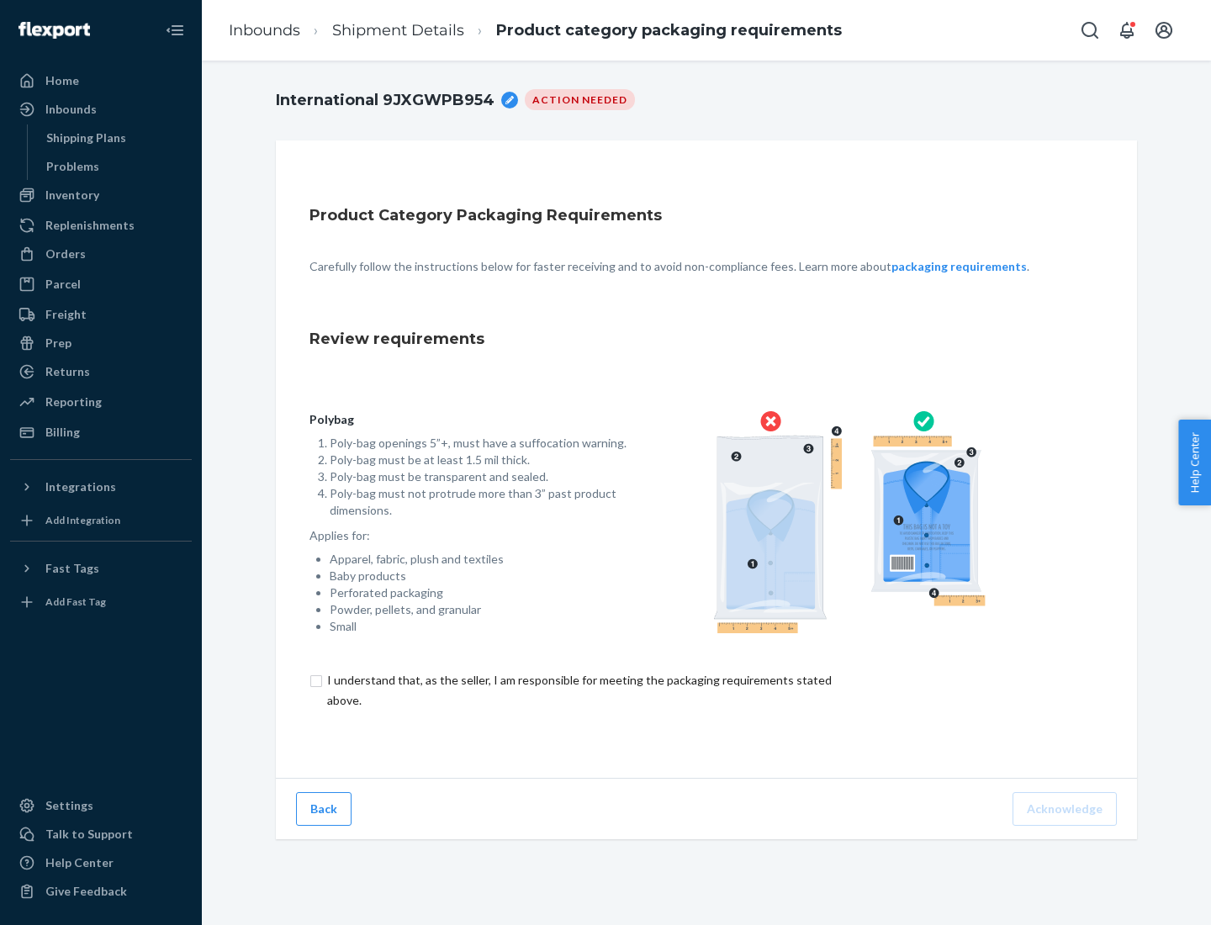
click at [578, 689] on input "checkbox" at bounding box center [588, 690] width 559 height 40
checkbox input "true"
click at [1066, 808] on button "Acknowledge" at bounding box center [1064, 809] width 104 height 34
